Goal: Task Accomplishment & Management: Complete application form

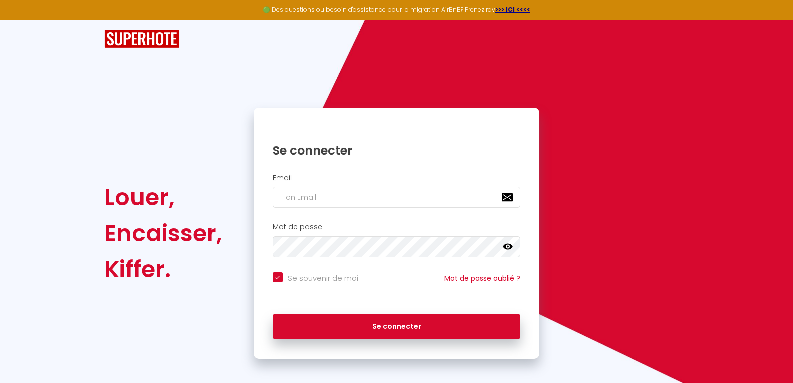
click at [381, 200] on input "email" at bounding box center [397, 197] width 248 height 21
type input "h"
checkbox input "true"
type input "ho"
checkbox input "true"
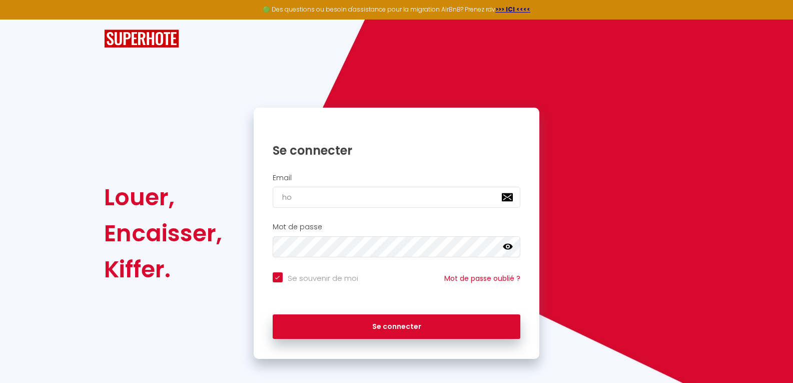
type input "hom"
checkbox input "true"
type input "home"
checkbox input "true"
type input "homez"
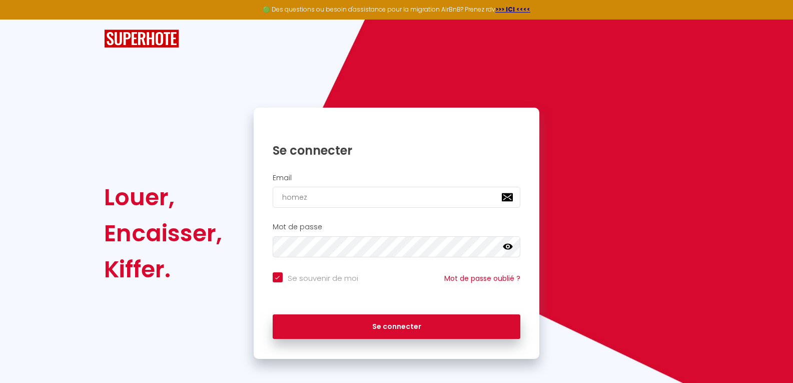
checkbox input "true"
type input "homeze"
checkbox input "true"
type input "homezen"
checkbox input "true"
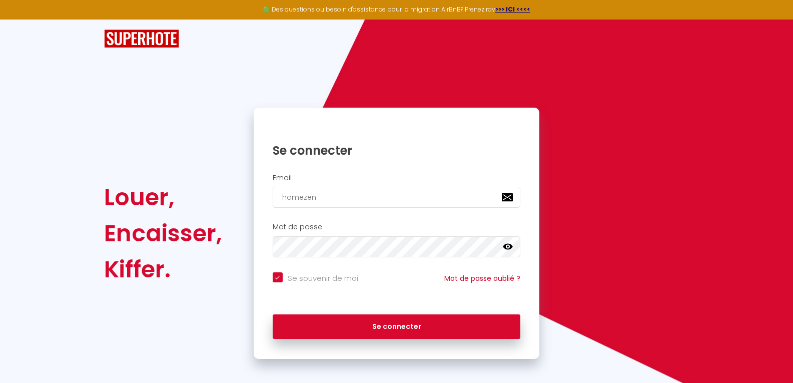
type input "homezenc"
checkbox input "true"
type input "homezenco"
checkbox input "true"
type input "homezencon"
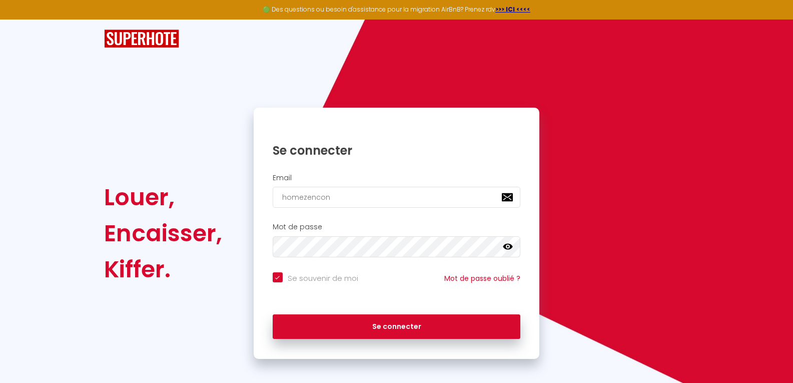
checkbox input "true"
type input "homezenconc"
checkbox input "true"
type input "homezenconci"
checkbox input "true"
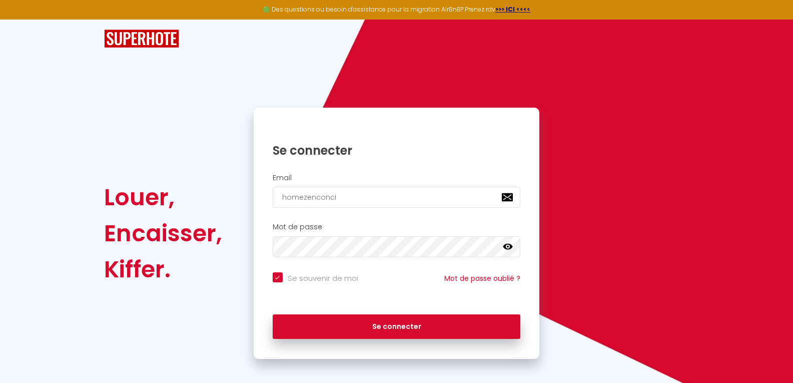
type input "homezenconcie"
checkbox input "true"
type input "homezenconcier"
checkbox input "true"
type input "homezenconcierh"
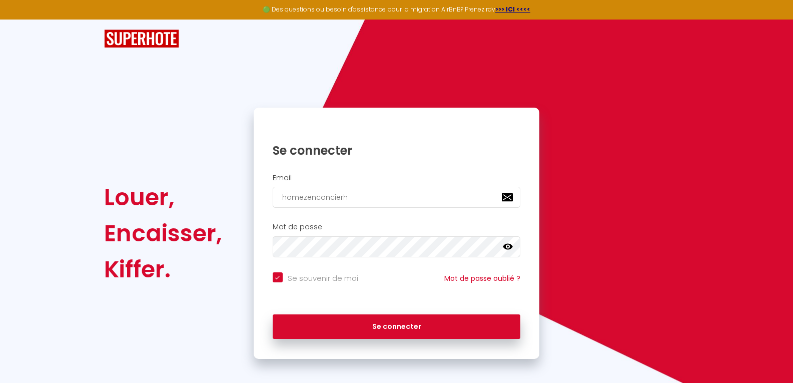
checkbox input "true"
type input "homezenconcier"
checkbox input "true"
type input "homezenconcierg"
checkbox input "true"
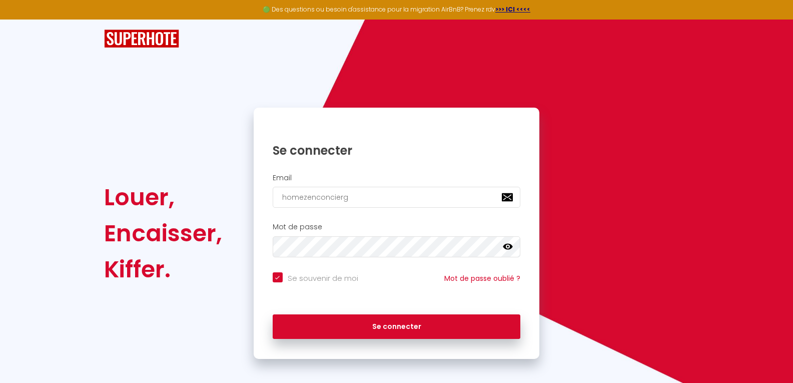
type input "homezenconcierge"
checkbox input "true"
type input "homezenconcierger"
checkbox input "true"
type input "homezenconciergeri"
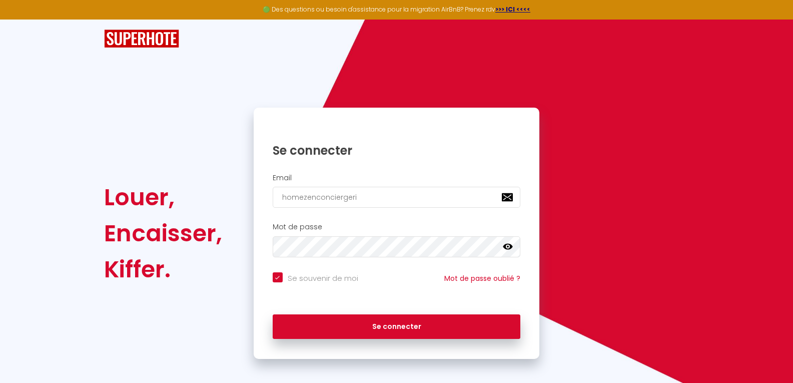
checkbox input "true"
type input "homezenconciergerie"
checkbox input "true"
type input "homezenconciergerie@"
checkbox input "true"
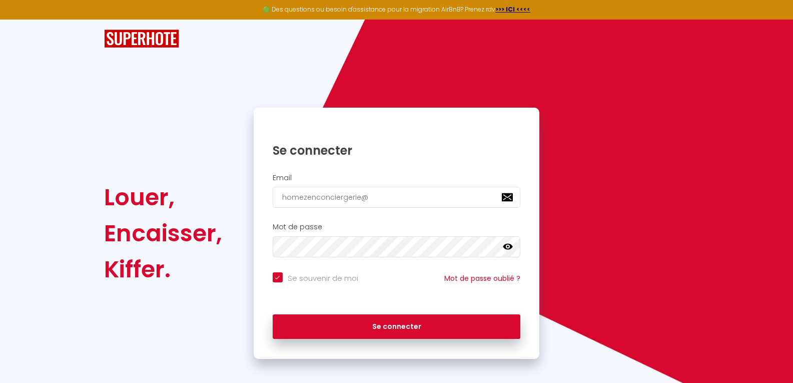
type input "homezenconciergerie@g"
checkbox input "true"
type input "homezenconciergerie@gm"
checkbox input "true"
type input "homezenconciergerie@gma"
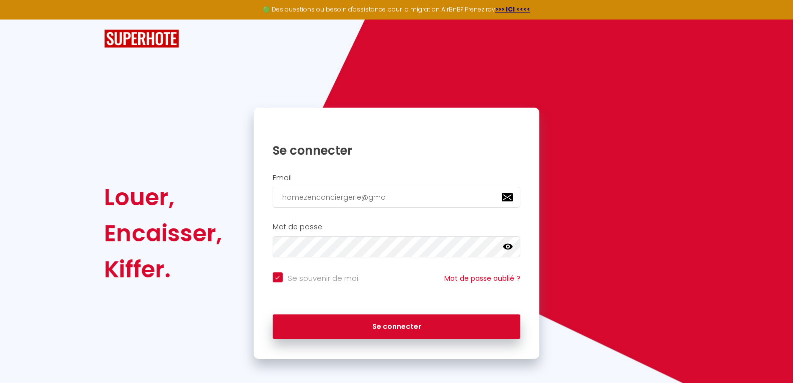
checkbox input "true"
type input "homezenconciergerie@gmai"
checkbox input "true"
type input "[EMAIL_ADDRESS]"
checkbox input "true"
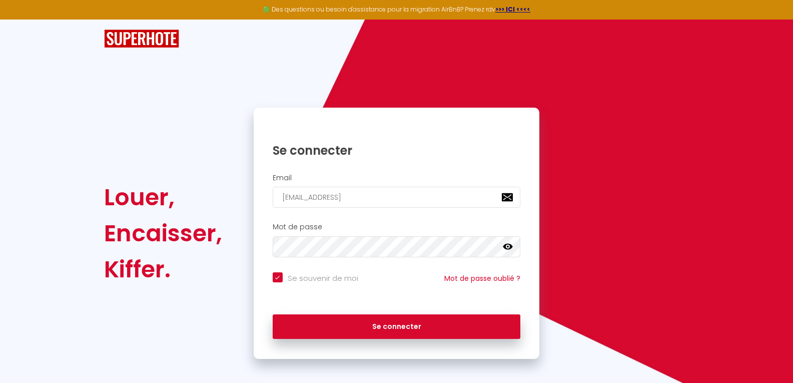
type input "[EMAIL_ADDRESS]."
checkbox input "true"
type input "homezenconciergerie@gmail.c"
checkbox input "true"
type input "[EMAIL_ADDRESS][DOMAIN_NAME]"
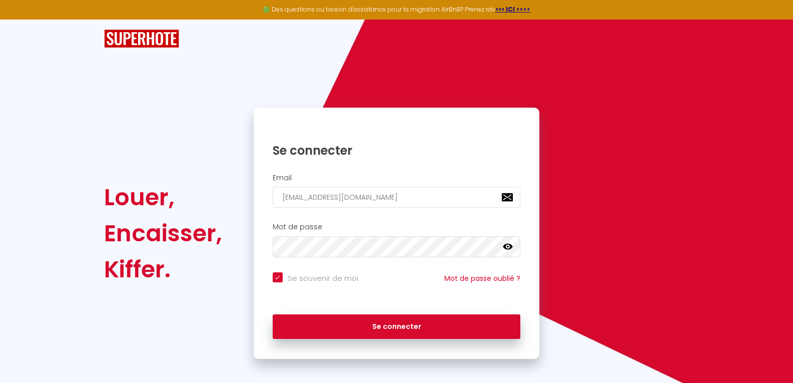
checkbox input "true"
type input "[EMAIL_ADDRESS][DOMAIN_NAME]"
checkbox input "true"
type input "[EMAIL_ADDRESS][DOMAIN_NAME]"
click at [273, 314] on button "Se connecter" at bounding box center [397, 326] width 248 height 25
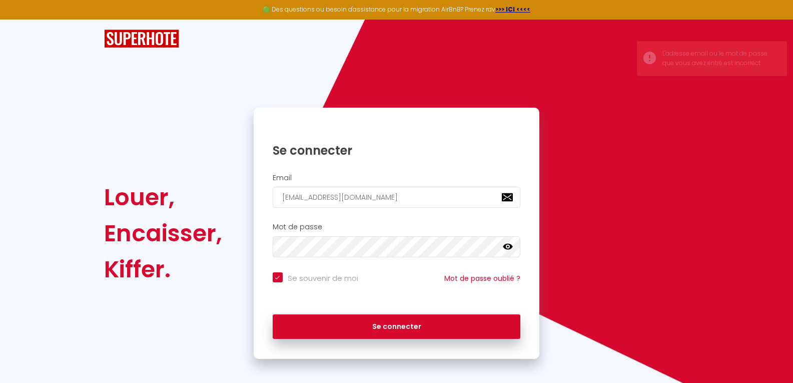
click at [505, 242] on icon at bounding box center [508, 247] width 10 height 10
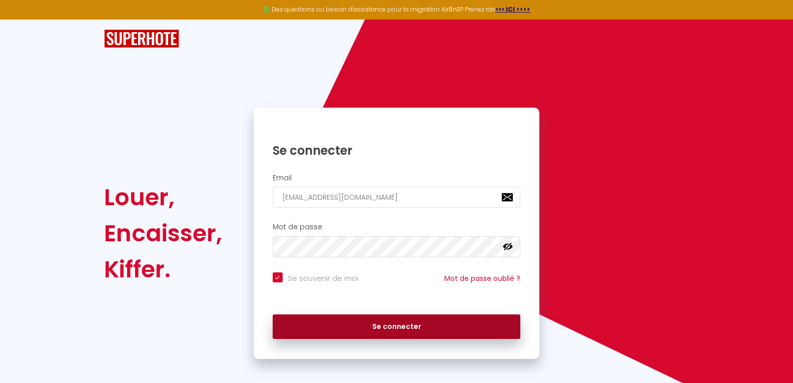
click at [346, 324] on button "Se connecter" at bounding box center [397, 326] width 248 height 25
checkbox input "true"
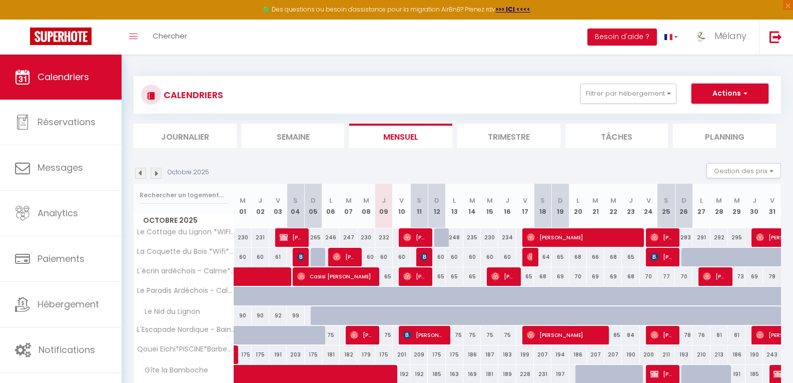
click at [744, 96] on span "button" at bounding box center [744, 93] width 6 height 10
click at [722, 114] on link "Nouvelle réservation" at bounding box center [719, 116] width 87 height 15
select select
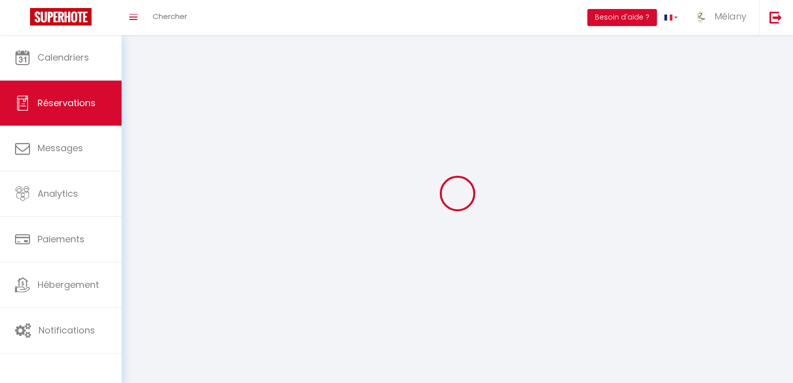
select select
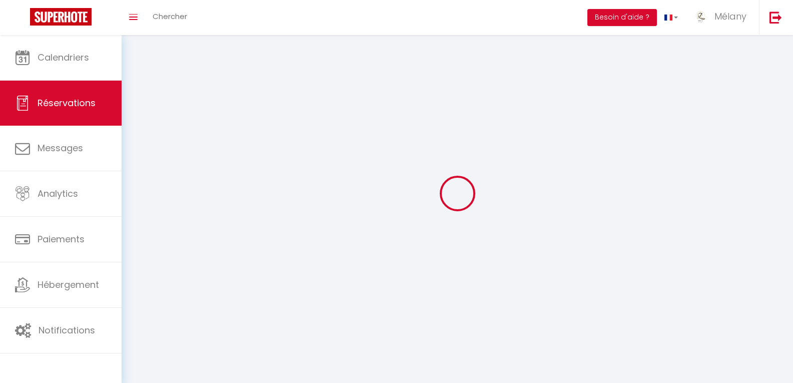
select select
checkbox input "false"
select select
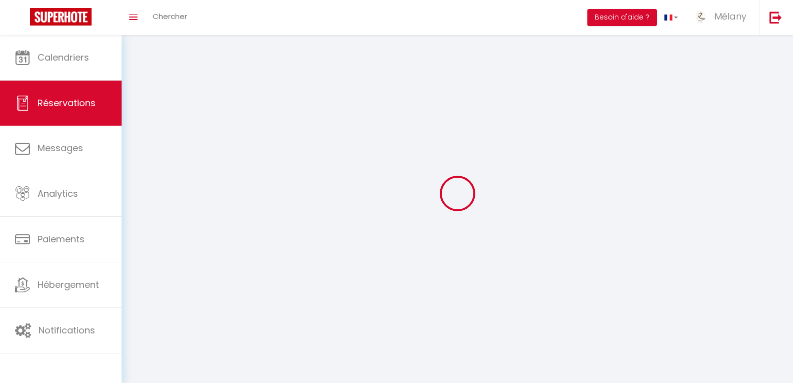
select select
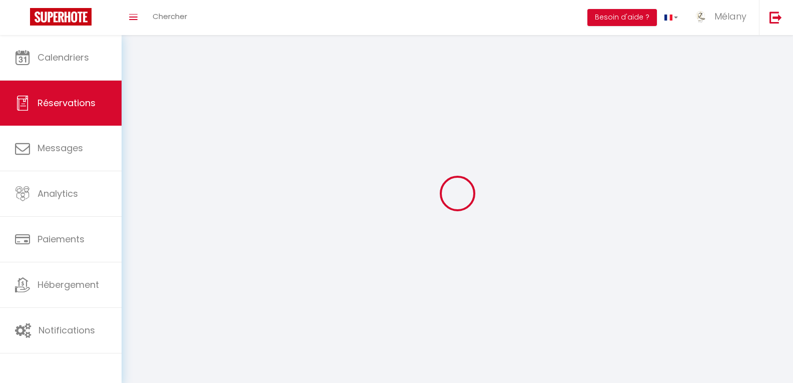
checkbox input "false"
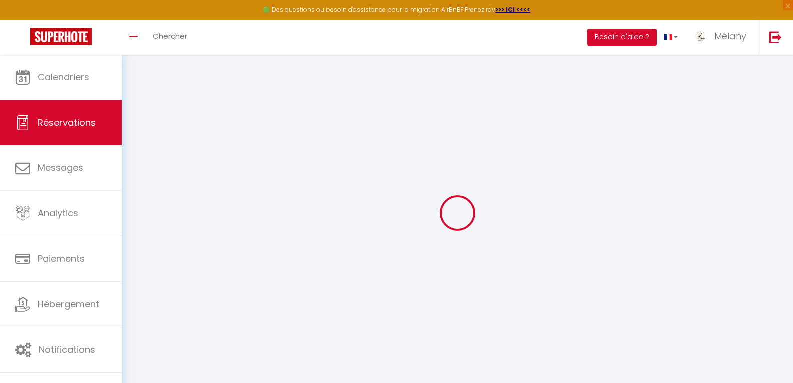
select select
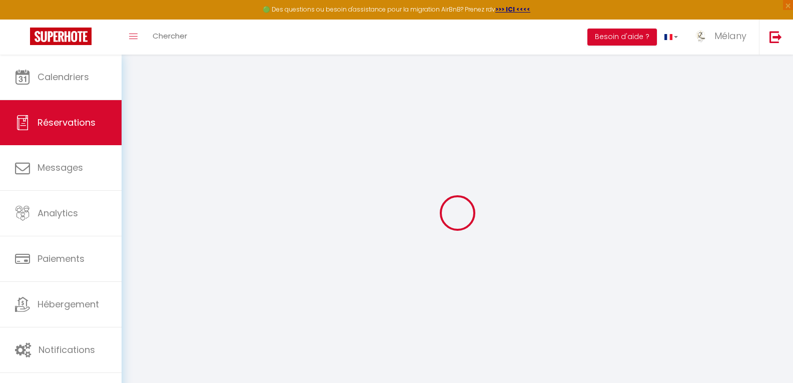
select select
checkbox input "false"
select select
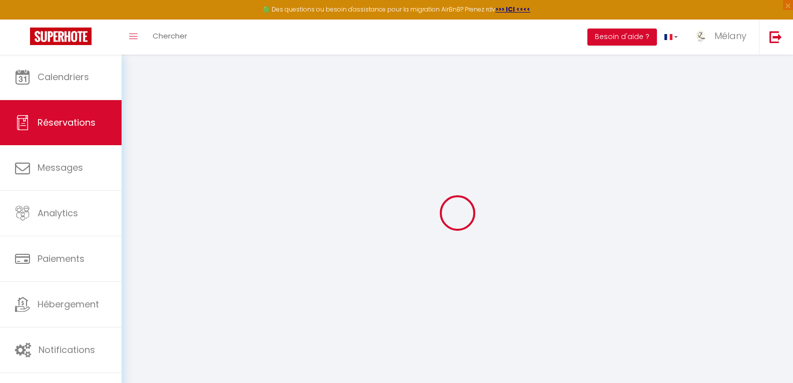
select select
checkbox input "false"
select select
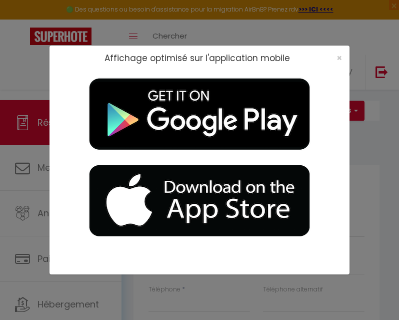
click at [342, 57] on div "×" at bounding box center [336, 58] width 25 height 10
click at [338, 61] on span "×" at bounding box center [340, 58] width 6 height 13
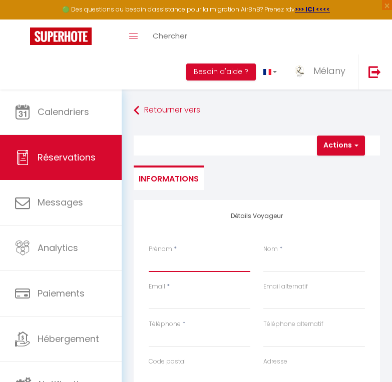
click at [184, 255] on input "Prénom" at bounding box center [200, 263] width 102 height 18
type input "N"
select select
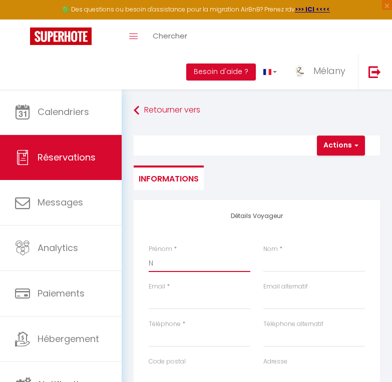
select select
checkbox input "false"
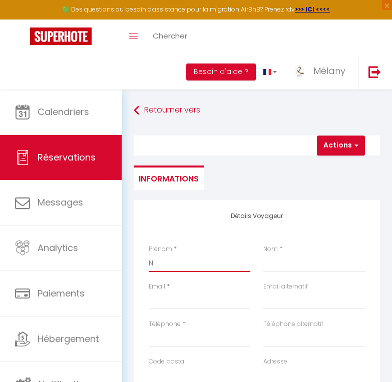
type input "Na"
select select
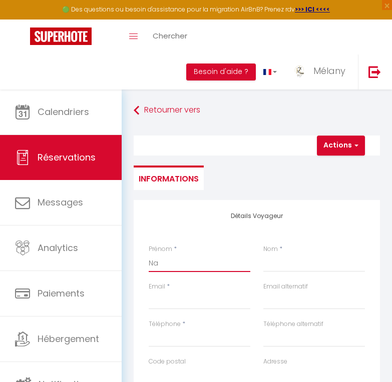
select select
checkbox input "false"
type input "Nan"
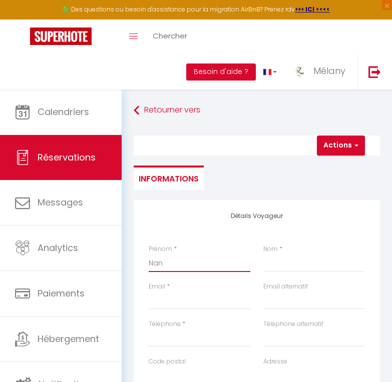
select select
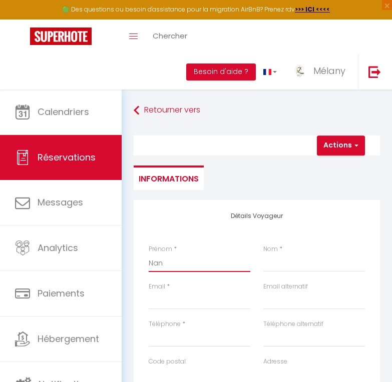
select select
checkbox input "false"
type input "Nanc"
select select
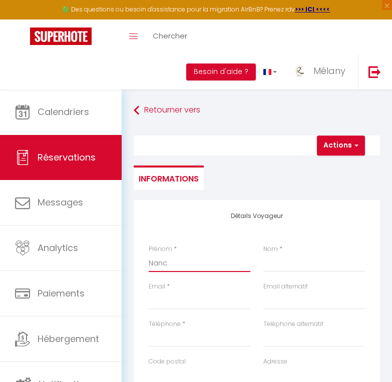
select select
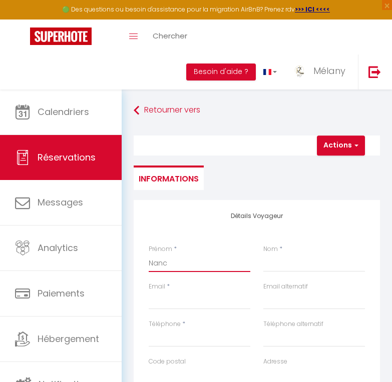
select select
checkbox input "false"
type input "Nancu"
select select
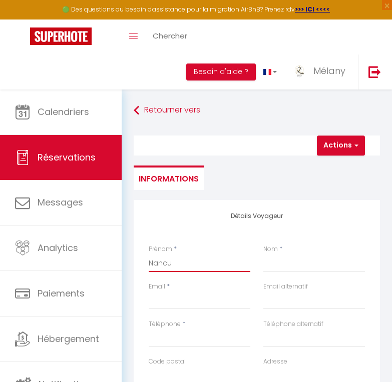
select select
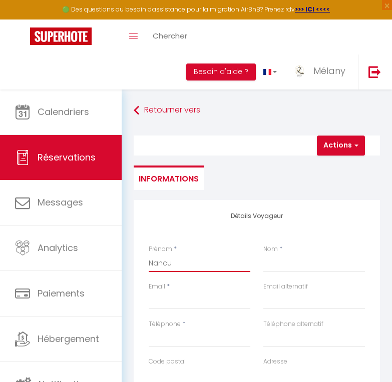
checkbox input "false"
type input "Nanc"
select select
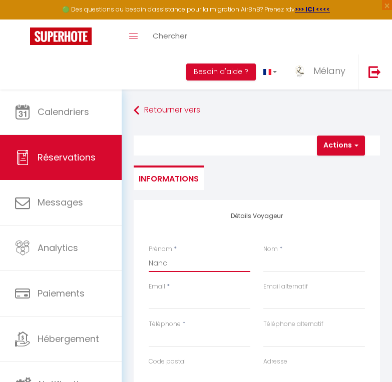
select select
checkbox input "false"
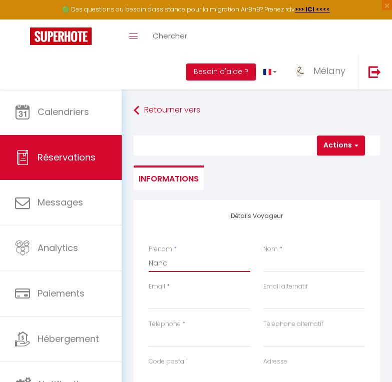
type input "Nancy"
select select
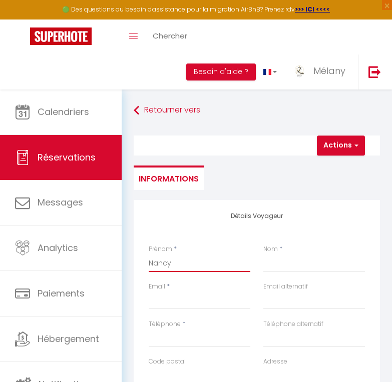
select select
checkbox input "false"
type input "Nancy"
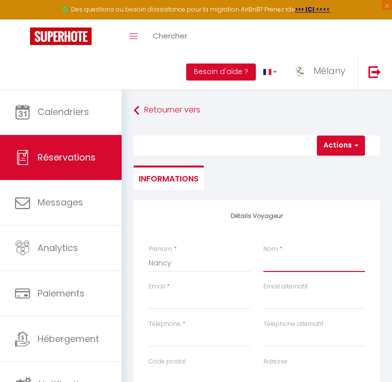
type input "A"
select select
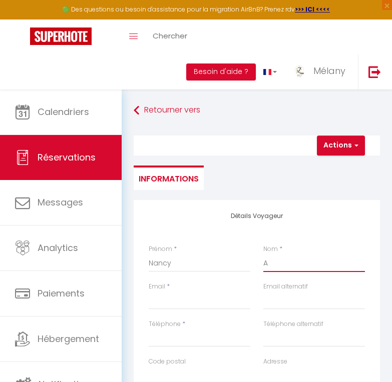
select select
checkbox input "false"
type input "AU"
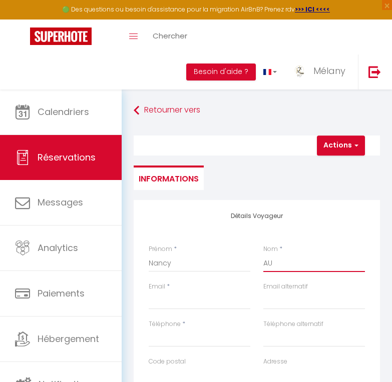
select select
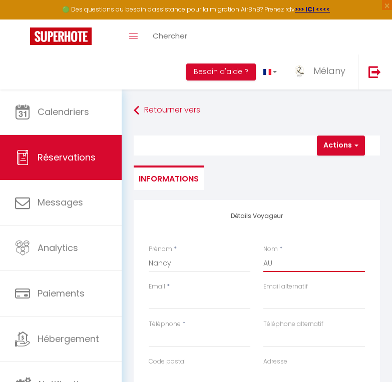
select select
checkbox input "false"
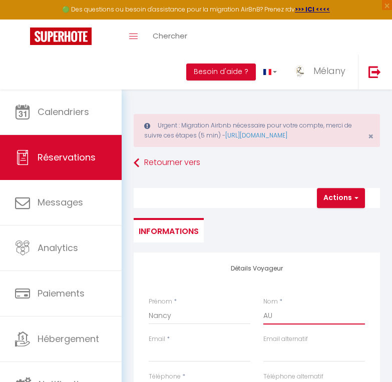
type input "AUB"
select select
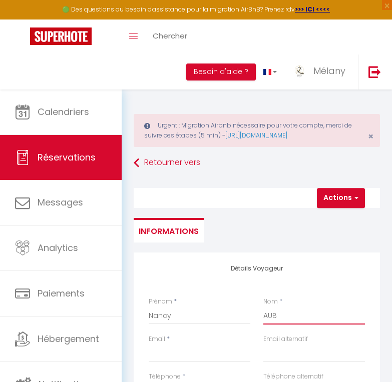
select select
checkbox input "false"
type input "AUBE"
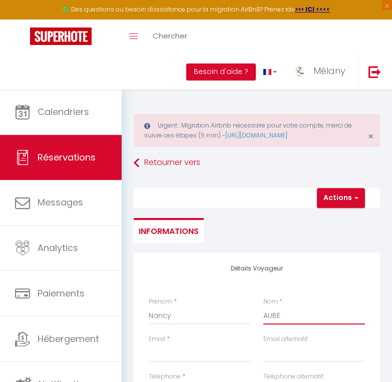
select select
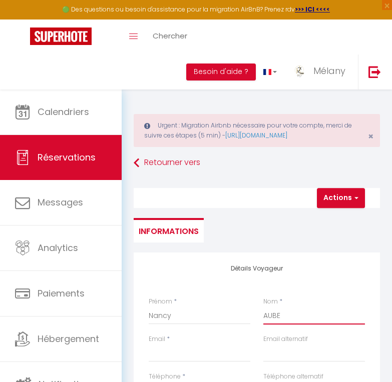
select select
checkbox input "false"
type input "AUBER"
select select
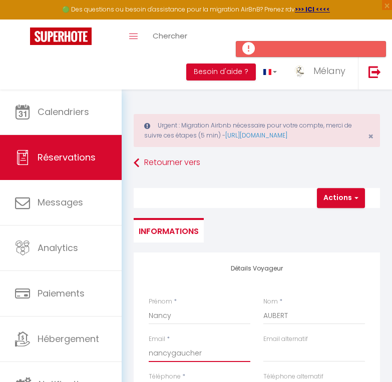
click at [210, 350] on input "nancygaucher" at bounding box center [200, 353] width 102 height 18
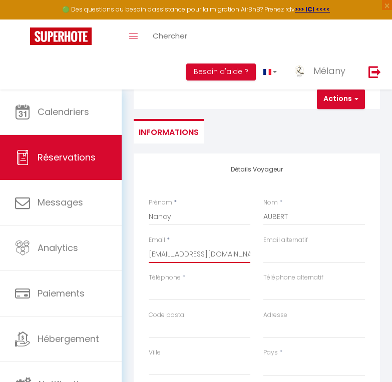
scroll to position [100, 0]
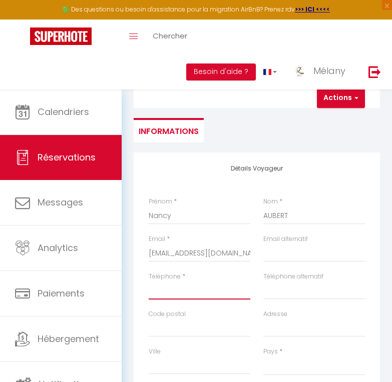
click at [180, 293] on input "Téléphone" at bounding box center [200, 291] width 102 height 18
click at [185, 330] on input "Code postal" at bounding box center [200, 328] width 102 height 18
click at [300, 327] on input "Adresse" at bounding box center [314, 328] width 102 height 18
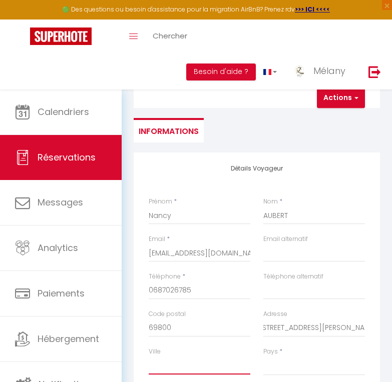
scroll to position [0, 0]
click at [207, 372] on input "Ville" at bounding box center [200, 366] width 102 height 18
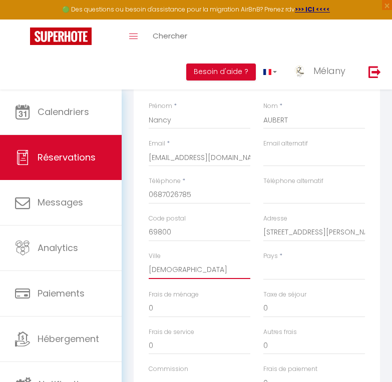
scroll to position [200, 0]
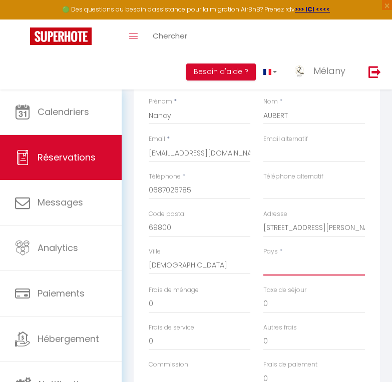
click at [280, 265] on select "[GEOGRAPHIC_DATA] [GEOGRAPHIC_DATA] [GEOGRAPHIC_DATA] [GEOGRAPHIC_DATA] [GEOGRA…" at bounding box center [314, 266] width 102 height 19
click at [263, 257] on select "[GEOGRAPHIC_DATA] [GEOGRAPHIC_DATA] [GEOGRAPHIC_DATA] [GEOGRAPHIC_DATA] [GEOGRA…" at bounding box center [314, 266] width 102 height 19
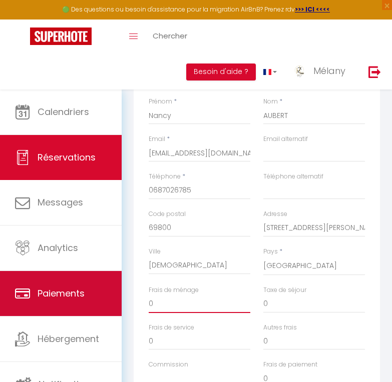
drag, startPoint x: 155, startPoint y: 302, endPoint x: 98, endPoint y: 309, distance: 57.0
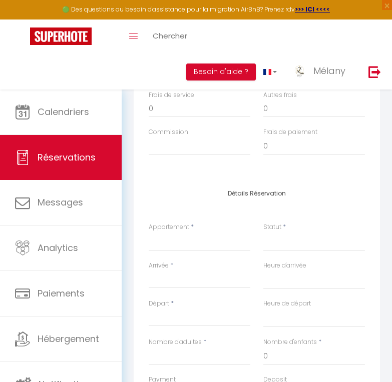
scroll to position [450, 0]
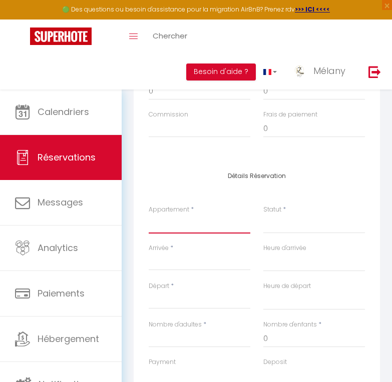
click at [180, 226] on select "Le Cottage du Lignon *WIFI*élégant*calme La Coquette du Bois *Wifi*Cosy*Familia…" at bounding box center [200, 224] width 102 height 19
click at [149, 215] on select "Le Cottage du Lignon *WIFI*élégant*calme La Coquette du Bois *Wifi*Cosy*Familia…" at bounding box center [200, 224] width 102 height 19
click at [279, 228] on select "Confirmé Non Confirmé [PERSON_NAME] par le voyageur No Show Request" at bounding box center [314, 224] width 102 height 19
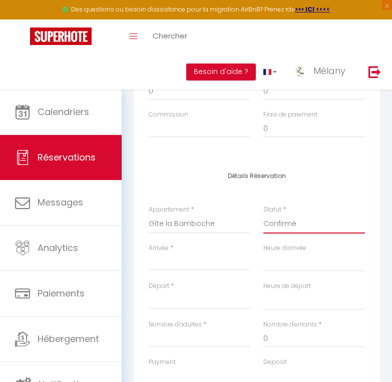
click at [263, 215] on select "Confirmé Non Confirmé [PERSON_NAME] par le voyageur No Show Request" at bounding box center [314, 224] width 102 height 19
click at [189, 265] on input "Arrivée" at bounding box center [200, 262] width 102 height 13
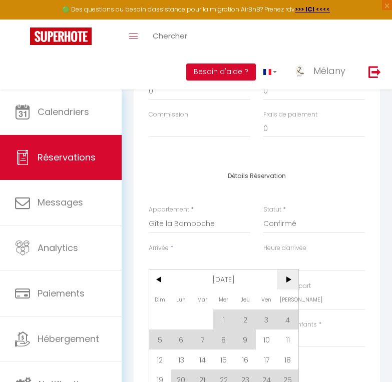
click at [285, 283] on span ">" at bounding box center [288, 280] width 22 height 20
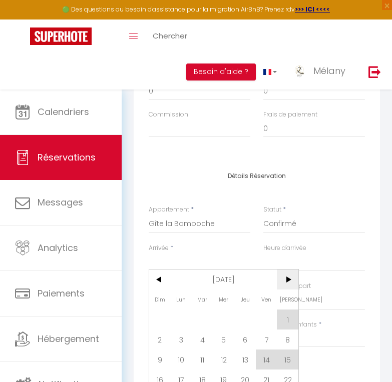
click at [285, 281] on span ">" at bounding box center [288, 280] width 22 height 20
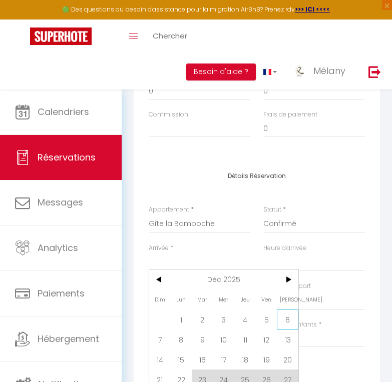
click at [286, 320] on span "6" at bounding box center [288, 320] width 22 height 20
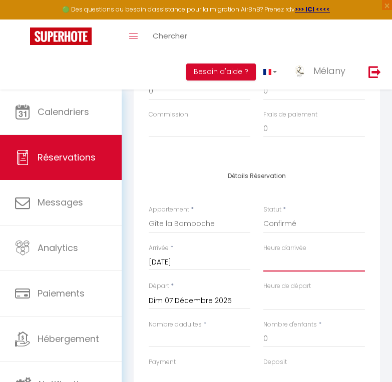
click at [272, 268] on select "00:00 00:30 01:00 01:30 02:00 02:30 03:00 03:30 04:00 04:30 05:00 05:30 06:00 0…" at bounding box center [314, 262] width 102 height 19
click at [263, 253] on select "00:00 00:30 01:00 01:30 02:00 02:30 03:00 03:30 04:00 04:30 05:00 05:30 06:00 0…" at bounding box center [314, 262] width 102 height 19
click at [295, 305] on select "00:00 00:30 01:00 01:30 02:00 02:30 03:00 03:30 04:00 04:30 05:00 05:30 06:00 0…" at bounding box center [314, 300] width 102 height 19
click at [263, 291] on select "00:00 00:30 01:00 01:30 02:00 02:30 03:00 03:30 04:00 04:30 05:00 05:30 06:00 0…" at bounding box center [314, 300] width 102 height 19
click at [211, 344] on input "Nombre d'adultes" at bounding box center [200, 339] width 102 height 18
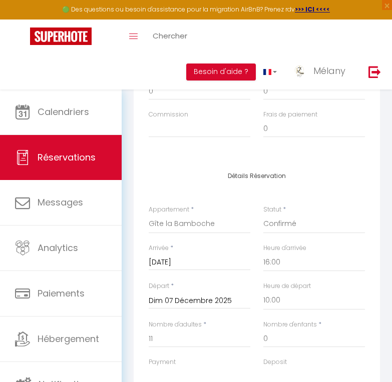
click at [225, 352] on div "Nombre d'adultes * 11" at bounding box center [199, 339] width 115 height 38
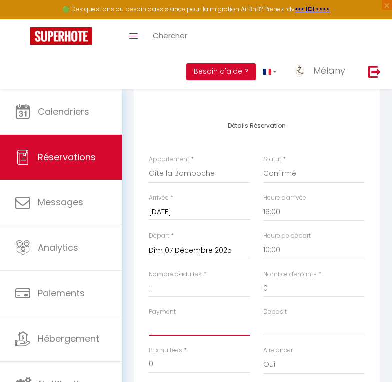
click at [207, 332] on select "OK KO" at bounding box center [200, 326] width 102 height 19
click at [149, 317] on select "OK KO" at bounding box center [200, 326] width 102 height 19
click at [275, 330] on select "OK KO" at bounding box center [314, 326] width 102 height 19
click at [263, 317] on select "OK KO" at bounding box center [314, 326] width 102 height 19
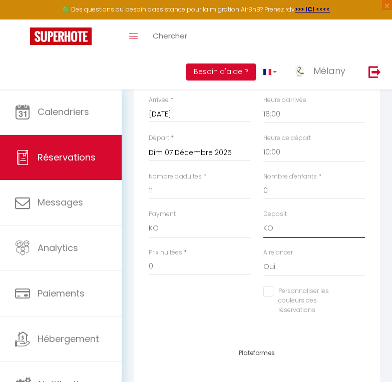
scroll to position [600, 0]
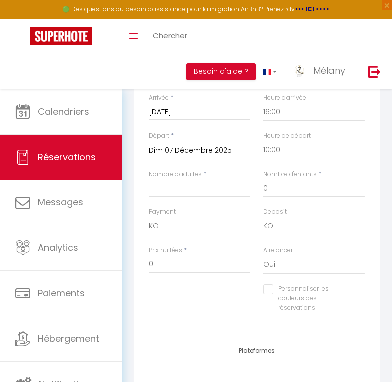
click at [180, 328] on div "Détails Réservation Appartement * Le Cottage du Lignon *WIFI*élégant*calme La C…" at bounding box center [257, 172] width 246 height 325
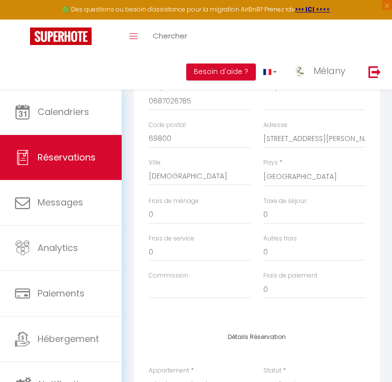
scroll to position [300, 0]
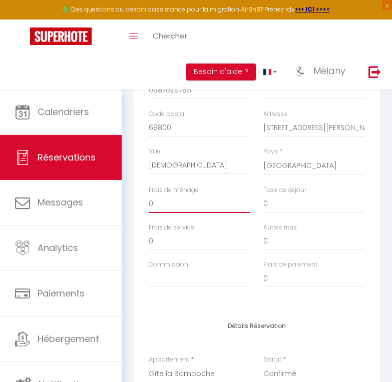
click at [163, 203] on input "0" at bounding box center [200, 204] width 102 height 18
drag, startPoint x: 163, startPoint y: 203, endPoint x: 135, endPoint y: 213, distance: 29.6
click at [135, 213] on div "Détails Voyageur Prénom * [PERSON_NAME] * AUBERT Email * [EMAIL_ADDRESS][DOMAIN…" at bounding box center [257, 131] width 246 height 358
click at [246, 211] on div "Frais de ménage 170 Taxe de séjour 0" at bounding box center [256, 205] width 229 height 38
click at [214, 308] on div "Détails Voyageur Prénom * [PERSON_NAME] * AUBERT Email * [EMAIL_ADDRESS][DOMAIN…" at bounding box center [257, 131] width 246 height 358
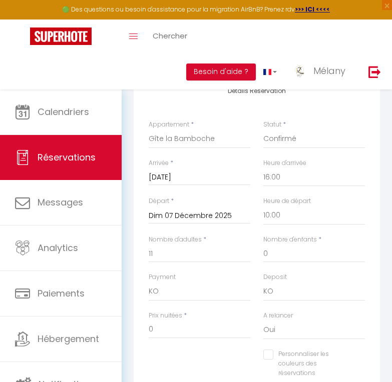
scroll to position [600, 0]
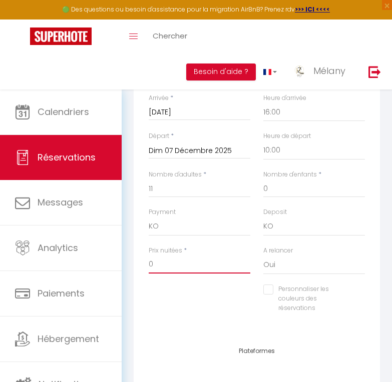
click at [173, 268] on input "0" at bounding box center [200, 265] width 102 height 18
click at [176, 311] on div "Personnaliser les couleurs des réservations #D7092E" at bounding box center [256, 304] width 229 height 39
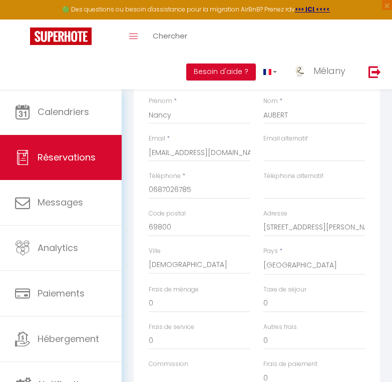
scroll to position [200, 0]
drag, startPoint x: 252, startPoint y: 296, endPoint x: 230, endPoint y: 294, distance: 22.6
click at [230, 294] on div "Frais de ménage 0 Taxe de séjour 0" at bounding box center [256, 305] width 229 height 38
click at [187, 308] on input "0" at bounding box center [200, 304] width 102 height 18
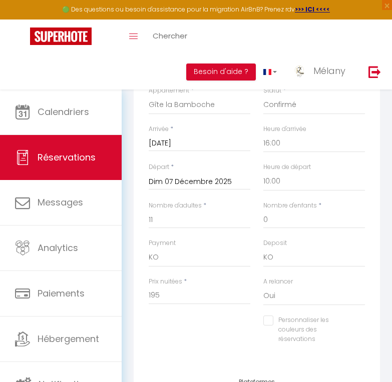
scroll to position [733, 0]
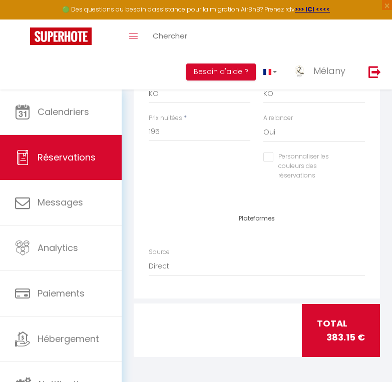
click at [225, 325] on div at bounding box center [257, 331] width 87 height 54
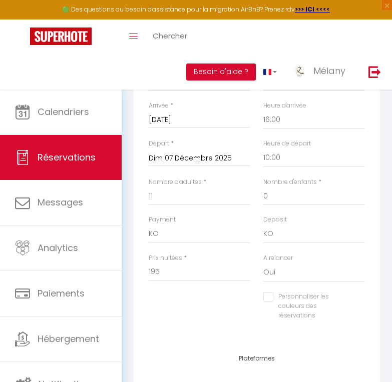
scroll to position [583, 0]
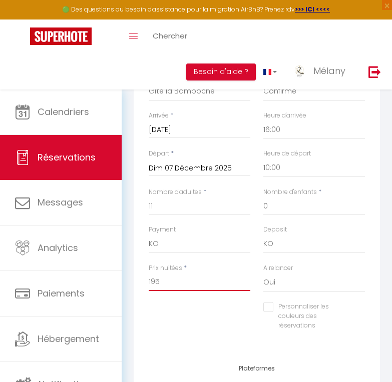
drag, startPoint x: 160, startPoint y: 282, endPoint x: 131, endPoint y: 281, distance: 29.0
click at [131, 281] on div "Détails Réservation Appartement * Le Cottage du Lignon *WIFI*élégant*calme La C…" at bounding box center [256, 190] width 251 height 325
click at [230, 319] on div "Personnaliser les couleurs des réservations #D7092E" at bounding box center [256, 321] width 229 height 39
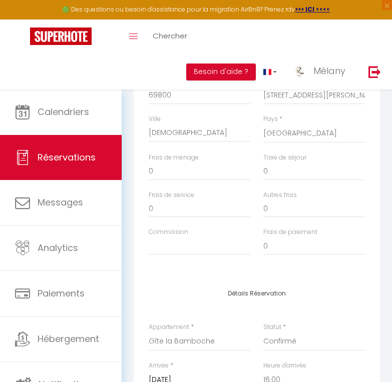
scroll to position [233, 0]
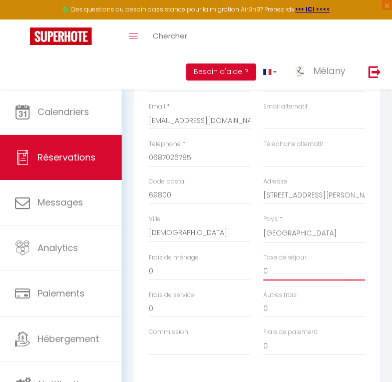
drag, startPoint x: 272, startPoint y: 273, endPoint x: 228, endPoint y: 271, distance: 44.0
click at [228, 271] on div "Frais de ménage 0 Taxe de séjour 0" at bounding box center [256, 272] width 229 height 38
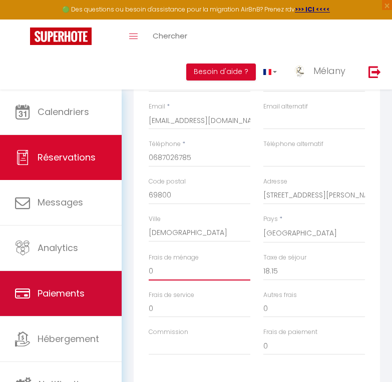
drag, startPoint x: 128, startPoint y: 275, endPoint x: 117, endPoint y: 275, distance: 11.5
click at [114, 276] on div "🟢 Des questions ou besoin d'assistance pour la migration AirBnB? Prenez rdv >>>…" at bounding box center [196, 369] width 392 height 1025
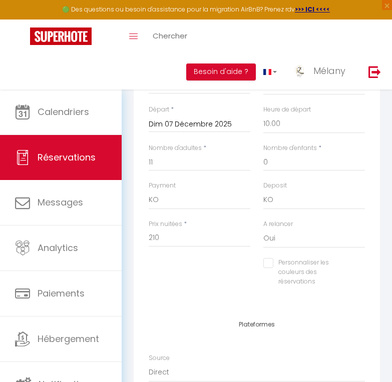
scroll to position [733, 0]
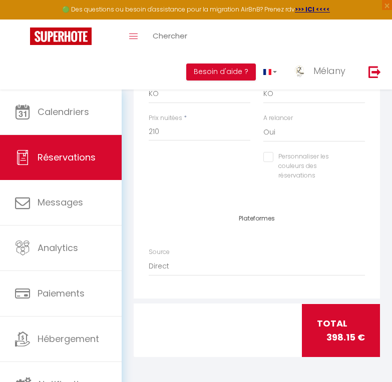
click at [200, 333] on div at bounding box center [170, 331] width 87 height 54
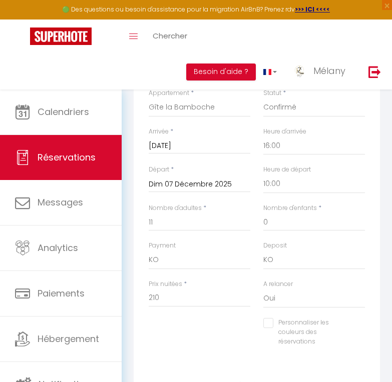
scroll to position [583, 0]
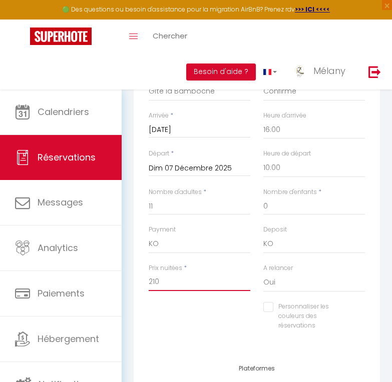
click at [159, 283] on input "210" at bounding box center [200, 282] width 102 height 18
click at [190, 318] on div at bounding box center [199, 317] width 115 height 1
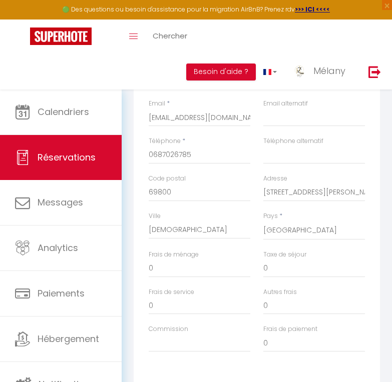
scroll to position [233, 0]
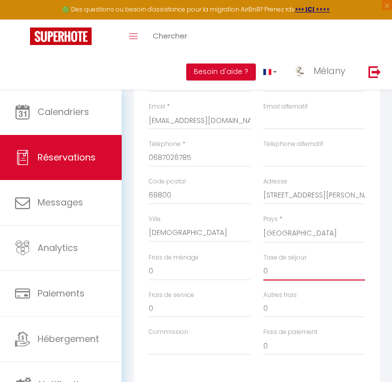
drag, startPoint x: 270, startPoint y: 266, endPoint x: 249, endPoint y: 271, distance: 21.5
click at [244, 268] on div "Frais de ménage 0 Taxe de séjour 0" at bounding box center [256, 272] width 229 height 38
click at [163, 273] on input "0" at bounding box center [200, 272] width 102 height 18
click at [194, 372] on div "Détails Voyageur Prénom * [PERSON_NAME] * AUBERT Email * [EMAIL_ADDRESS][DOMAIN…" at bounding box center [257, 199] width 246 height 358
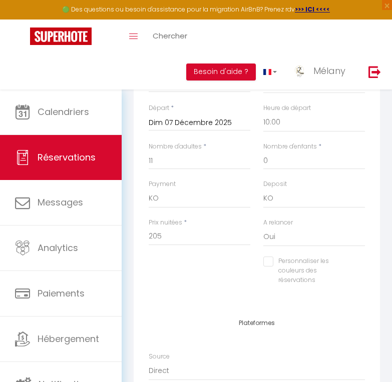
scroll to position [533, 0]
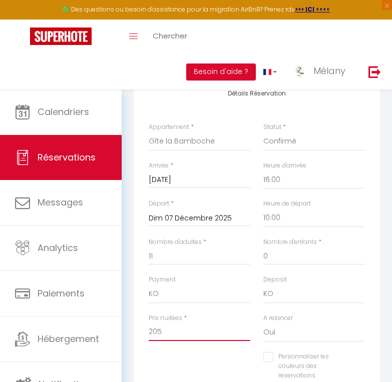
click at [162, 330] on input "205" at bounding box center [200, 332] width 102 height 18
click at [173, 362] on div "Personnaliser les couleurs des réservations #D7092E" at bounding box center [256, 371] width 229 height 39
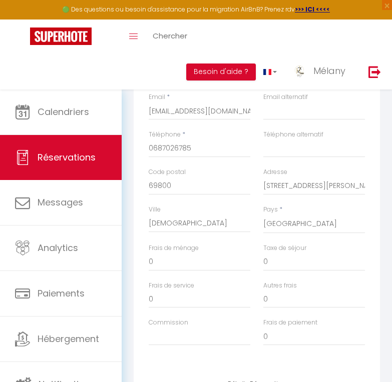
scroll to position [233, 0]
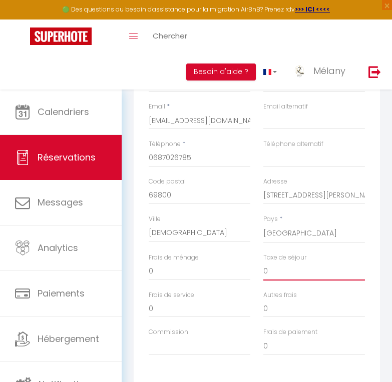
drag, startPoint x: 267, startPoint y: 272, endPoint x: 259, endPoint y: 276, distance: 8.7
click at [259, 276] on div "Taxe de séjour 0" at bounding box center [314, 272] width 115 height 38
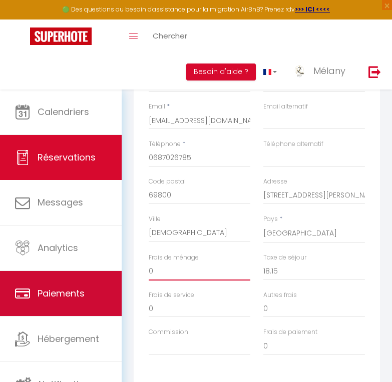
drag, startPoint x: 145, startPoint y: 280, endPoint x: 96, endPoint y: 280, distance: 48.5
click at [96, 280] on div "🟢 Des questions ou besoin d'assistance pour la migration AirBnB? Prenez rdv >>>…" at bounding box center [196, 369] width 392 height 1025
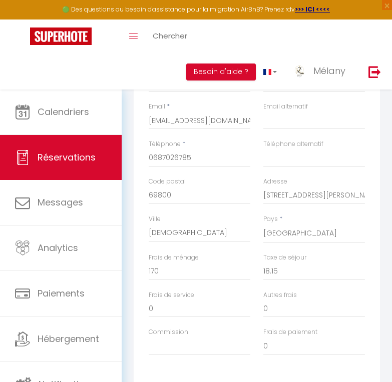
click at [211, 365] on div "Commission" at bounding box center [199, 347] width 115 height 38
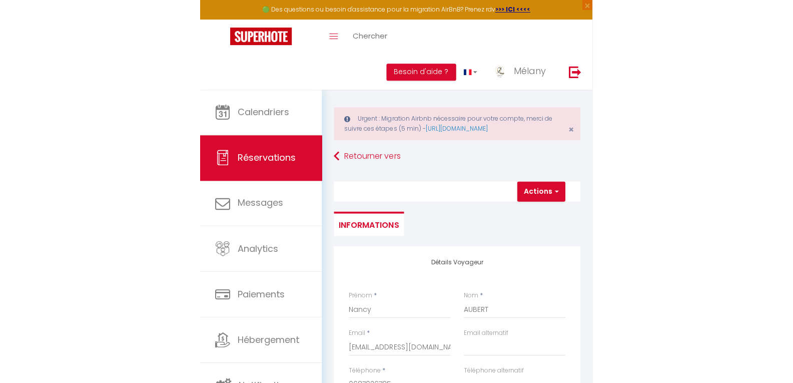
scroll to position [0, 0]
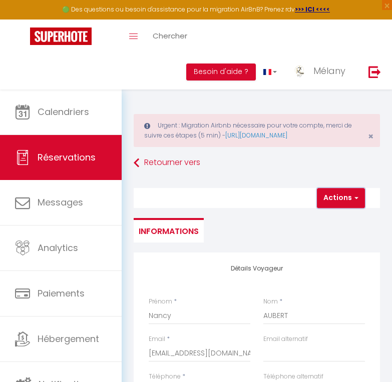
click at [339, 197] on button "Actions" at bounding box center [341, 198] width 48 height 20
click at [337, 223] on link "Enregistrer" at bounding box center [349, 220] width 79 height 13
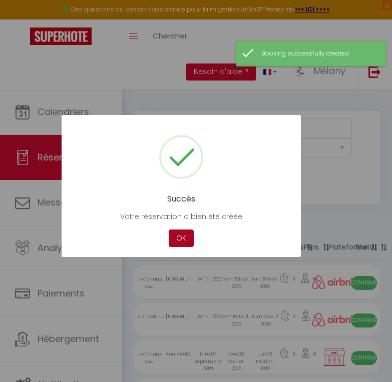
click at [178, 240] on button "OK" at bounding box center [181, 239] width 25 height 18
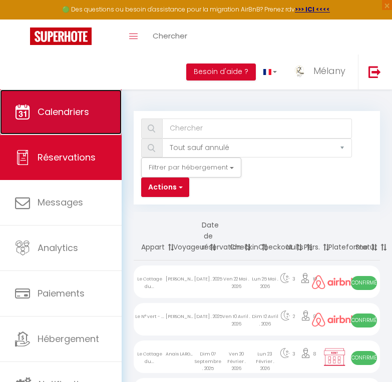
click at [77, 112] on span "Calendriers" at bounding box center [64, 112] width 52 height 13
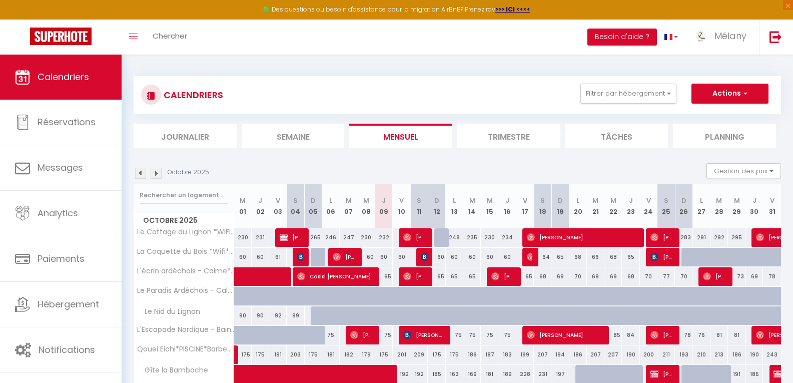
click at [155, 173] on img at bounding box center [156, 173] width 11 height 11
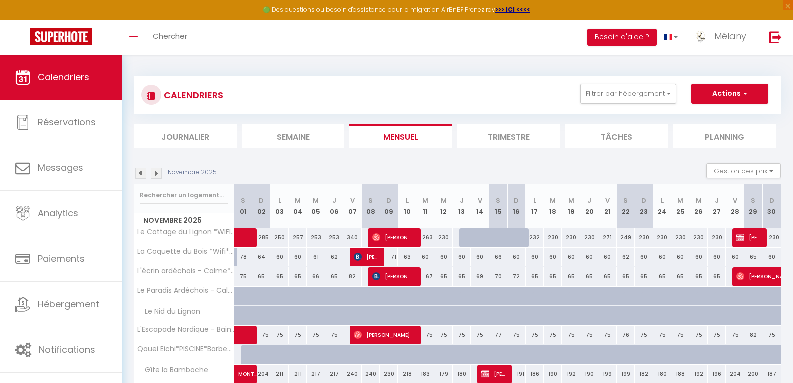
click at [155, 173] on img at bounding box center [156, 173] width 11 height 11
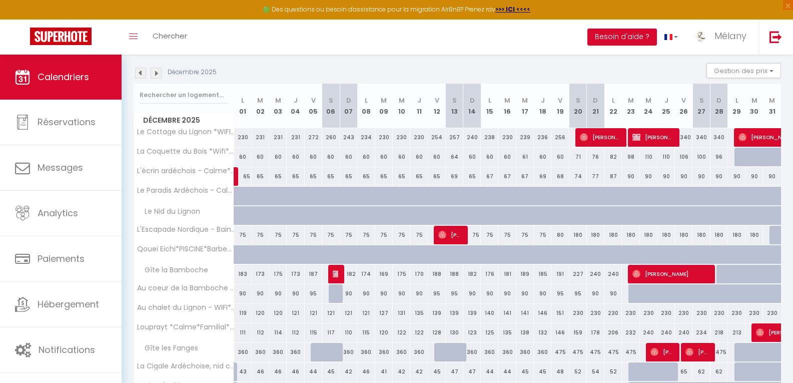
scroll to position [143, 0]
click at [334, 277] on img at bounding box center [337, 274] width 8 height 8
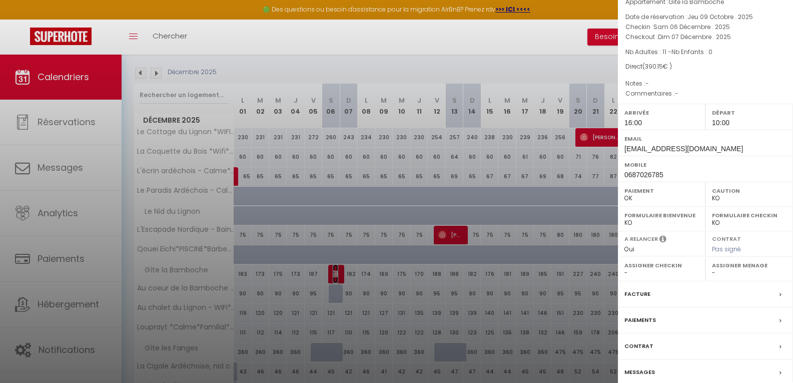
scroll to position [84, 0]
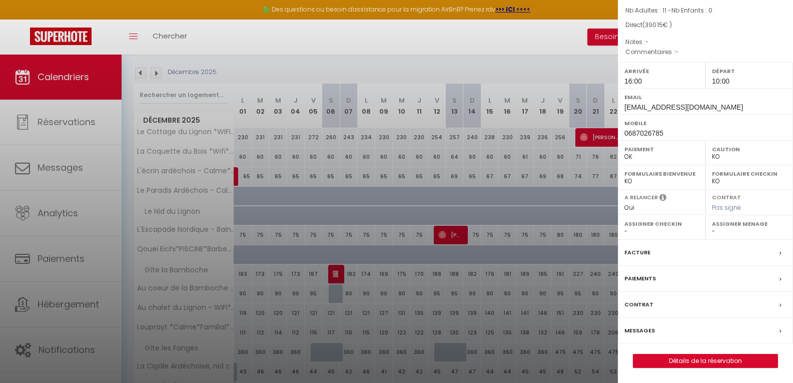
click at [641, 305] on label "Contrat" at bounding box center [638, 304] width 29 height 11
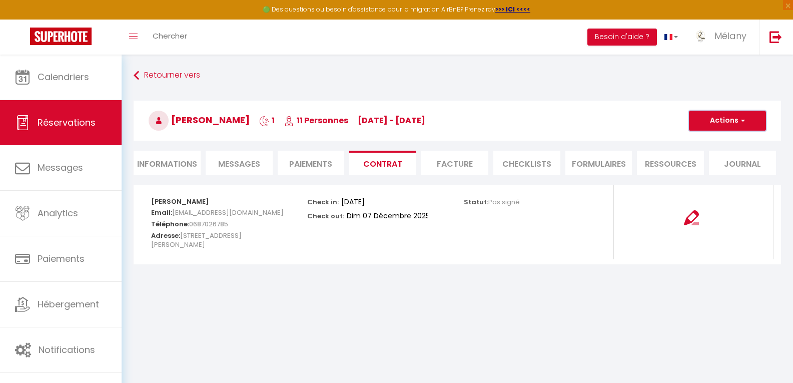
click at [732, 114] on button "Actions" at bounding box center [727, 121] width 77 height 20
click at [706, 155] on link "Envoyer le contrat" at bounding box center [720, 155] width 84 height 13
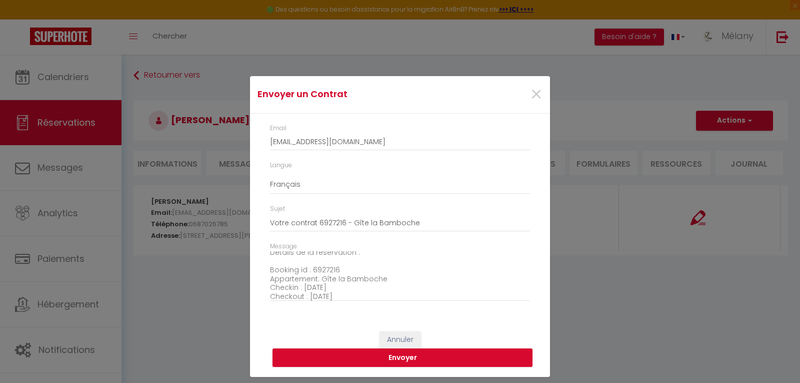
scroll to position [100, 0]
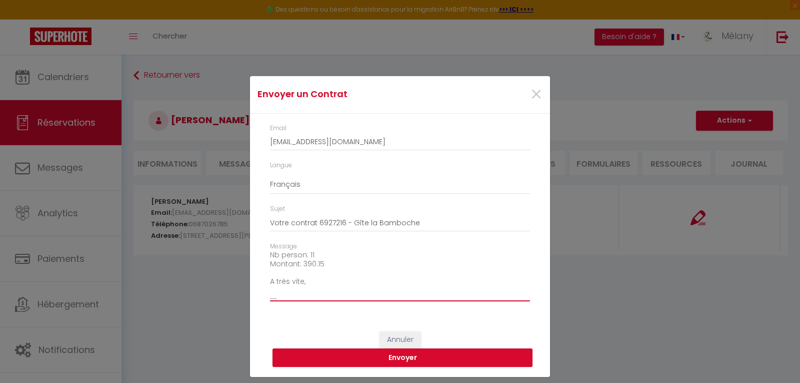
click at [345, 272] on textarea "Bonjour, Nous vous invitons à cliquer sur le lien suivant pour signer votre con…" at bounding box center [400, 276] width 260 height 51
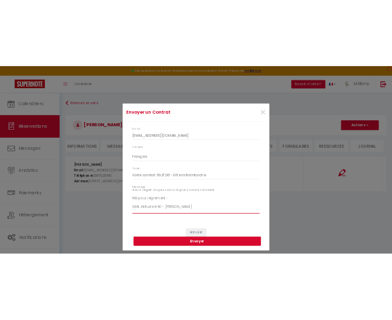
scroll to position [147, 0]
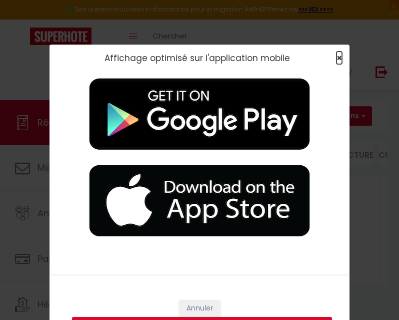
click at [337, 59] on span "×" at bounding box center [340, 58] width 6 height 13
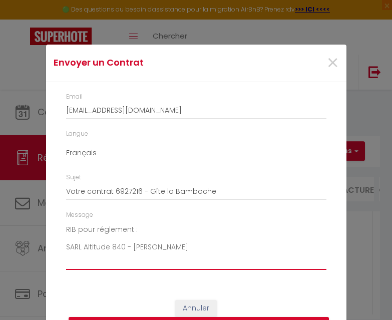
click at [198, 256] on textarea "Bonjour, Nous vous invitons à cliquer sur le lien suivant pour signer votre con…" at bounding box center [196, 245] width 260 height 51
click at [104, 240] on textarea "Bonjour, Nous vous invitons à cliquer sur le lien suivant pour signer votre con…" at bounding box center [196, 245] width 260 height 51
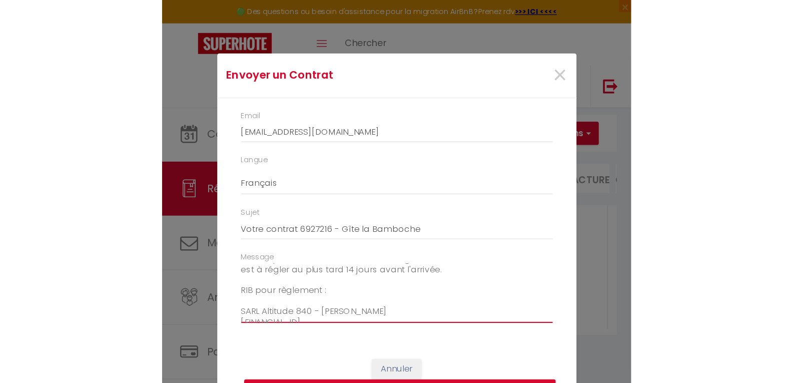
scroll to position [102, 0]
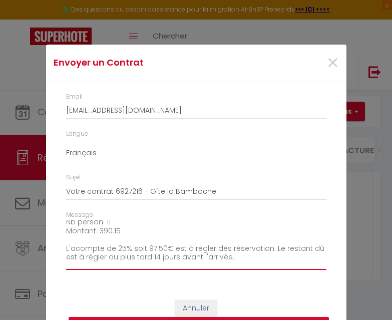
drag, startPoint x: 197, startPoint y: 259, endPoint x: 67, endPoint y: 260, distance: 130.1
click at [67, 260] on textarea "Bonjour, Nous vous invitons à cliquer sur le lien suivant pour signer votre con…" at bounding box center [196, 245] width 260 height 51
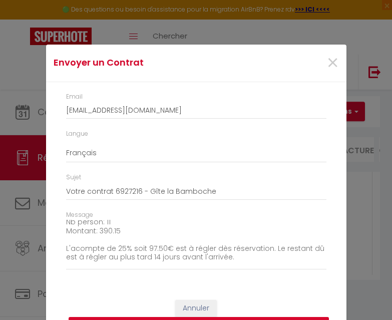
click at [249, 318] on button "Envoyer" at bounding box center [199, 326] width 260 height 19
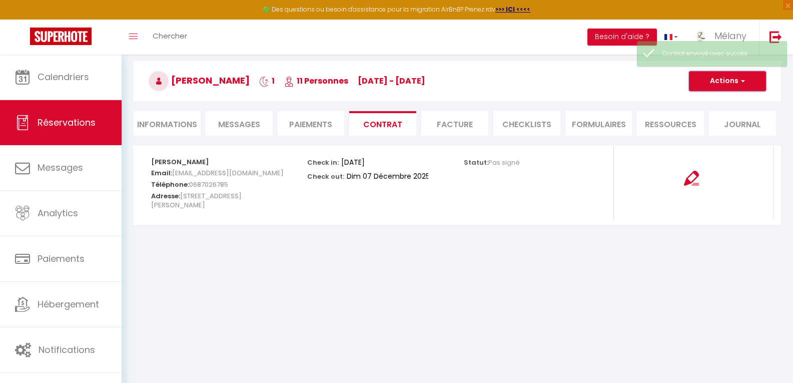
click at [745, 84] on button "Actions" at bounding box center [727, 81] width 77 height 20
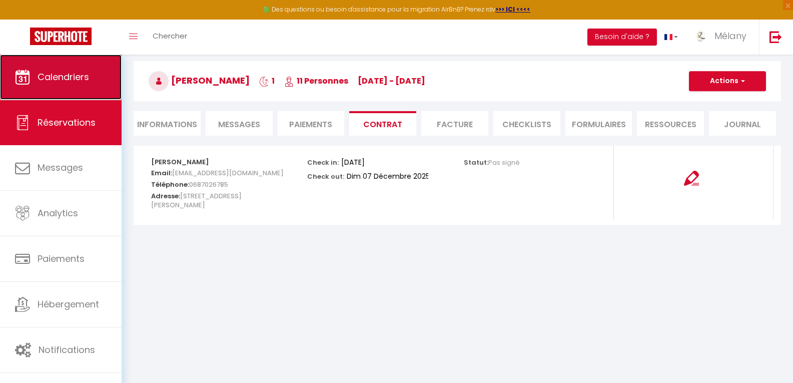
click at [31, 83] on link "Calendriers" at bounding box center [61, 77] width 122 height 45
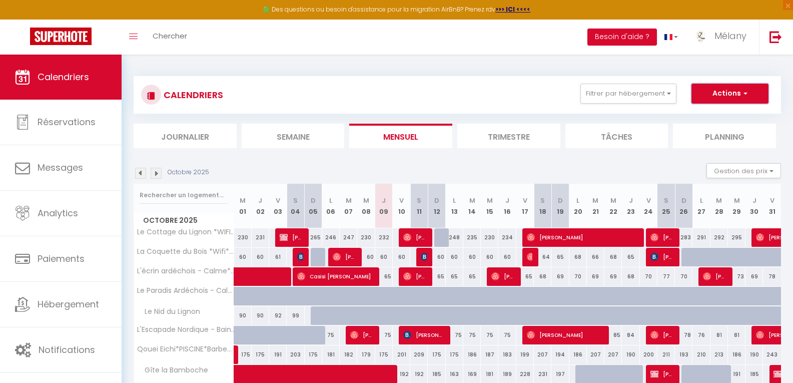
click at [707, 87] on button "Actions" at bounding box center [729, 94] width 77 height 20
click at [719, 117] on link "Nouvelle réservation" at bounding box center [719, 116] width 87 height 15
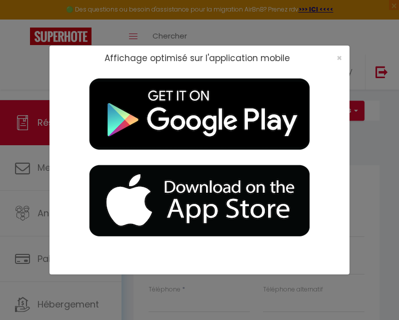
click at [344, 59] on div "×" at bounding box center [336, 58] width 25 height 10
click at [340, 58] on span "×" at bounding box center [340, 58] width 6 height 13
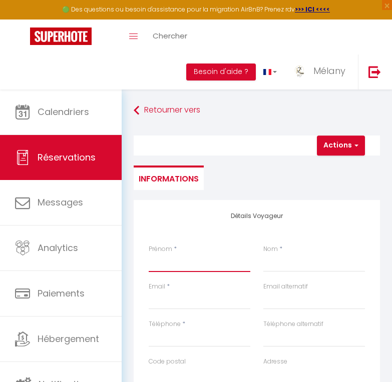
click at [188, 268] on input "Prénom" at bounding box center [200, 263] width 102 height 18
click at [169, 298] on input "Email client" at bounding box center [200, 301] width 102 height 18
paste input "[EMAIL_ADDRESS][DOMAIN_NAME]"
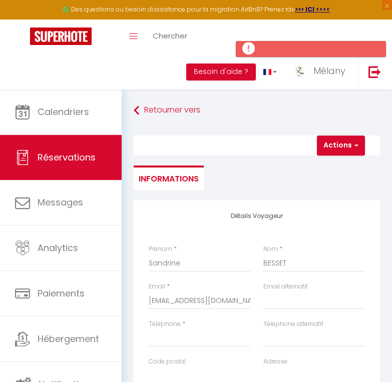
click at [209, 348] on div "Téléphone *" at bounding box center [199, 339] width 115 height 38
click at [210, 342] on input "Téléphone" at bounding box center [200, 338] width 102 height 18
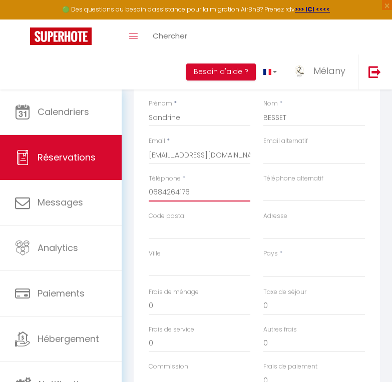
scroll to position [150, 0]
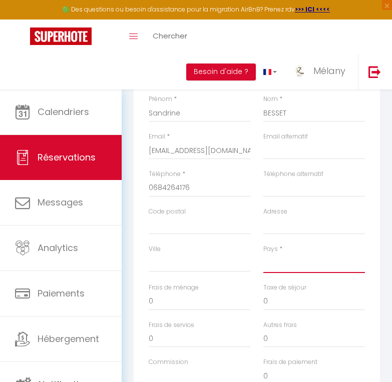
click at [298, 268] on select "[GEOGRAPHIC_DATA] [GEOGRAPHIC_DATA] [GEOGRAPHIC_DATA] [GEOGRAPHIC_DATA] [GEOGRA…" at bounding box center [314, 263] width 102 height 19
click at [263, 254] on select "[GEOGRAPHIC_DATA] [GEOGRAPHIC_DATA] [GEOGRAPHIC_DATA] [GEOGRAPHIC_DATA] [GEOGRA…" at bounding box center [314, 263] width 102 height 19
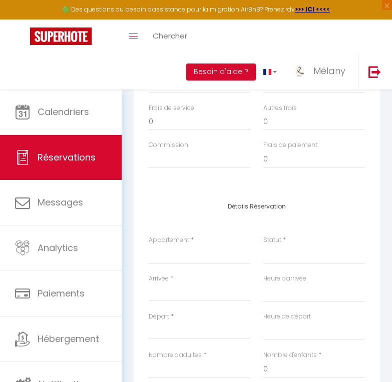
scroll to position [400, 0]
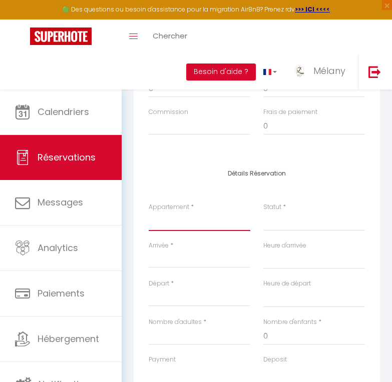
click at [181, 226] on select "Le Cottage du Lignon *WIFI*élégant*calme La Coquette du Bois *Wifi*Cosy*Familia…" at bounding box center [200, 221] width 102 height 19
click at [149, 212] on select "Le Cottage du Lignon *WIFI*élégant*calme La Coquette du Bois *Wifi*Cosy*Familia…" at bounding box center [200, 221] width 102 height 19
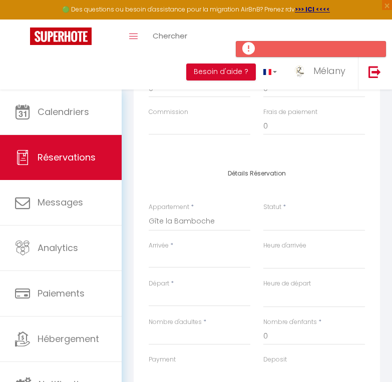
click at [190, 261] on input "Arrivée" at bounding box center [200, 260] width 102 height 13
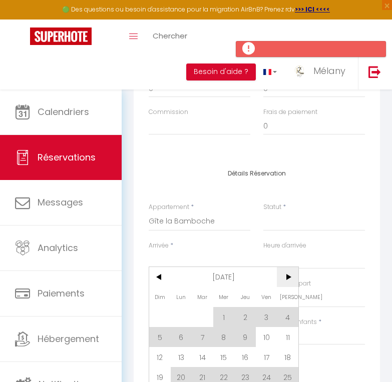
click at [289, 274] on span ">" at bounding box center [288, 277] width 22 height 20
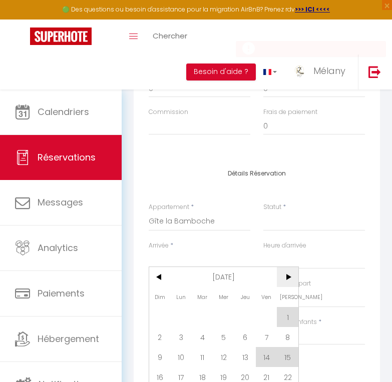
click at [289, 274] on span ">" at bounding box center [288, 277] width 22 height 20
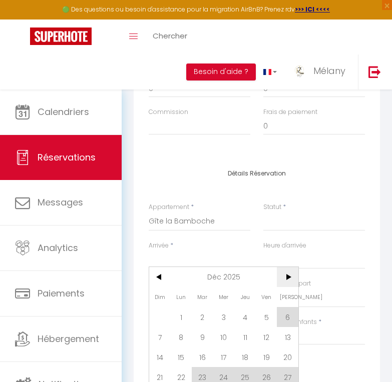
click at [289, 274] on span ">" at bounding box center [288, 277] width 22 height 20
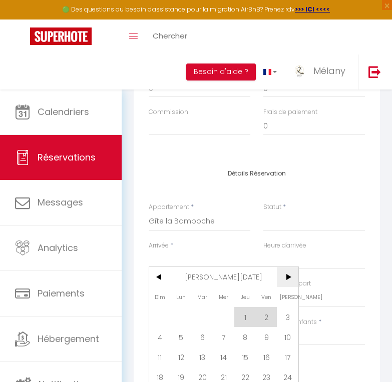
click at [289, 274] on span ">" at bounding box center [288, 277] width 22 height 20
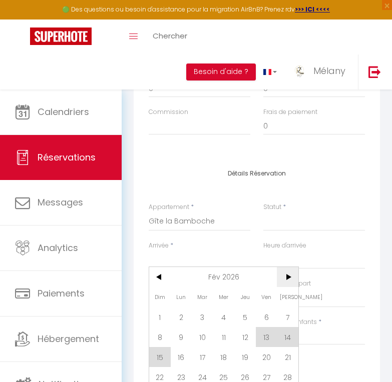
click at [289, 274] on span ">" at bounding box center [288, 277] width 22 height 20
click at [289, 273] on span ">" at bounding box center [288, 277] width 22 height 20
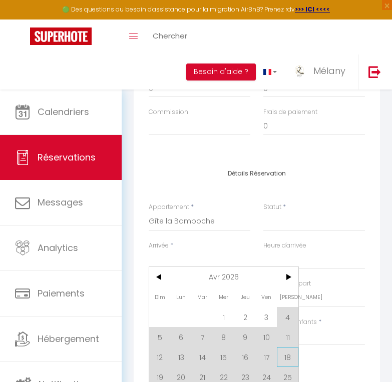
click at [289, 354] on span "18" at bounding box center [288, 357] width 22 height 20
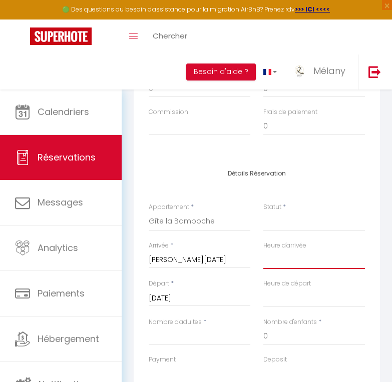
click at [296, 259] on select "00:00 00:30 01:00 01:30 02:00 02:30 03:00 03:30 04:00 04:30 05:00 05:30 06:00 0…" at bounding box center [314, 259] width 102 height 19
click at [263, 250] on select "00:00 00:30 01:00 01:30 02:00 02:30 03:00 03:30 04:00 04:30 05:00 05:30 06:00 0…" at bounding box center [314, 259] width 102 height 19
click at [286, 301] on select "00:00 00:30 01:00 01:30 02:00 02:30 03:00 03:30 04:00 04:30 05:00 05:30 06:00 0…" at bounding box center [314, 298] width 102 height 19
click at [263, 289] on select "00:00 00:30 01:00 01:30 02:00 02:30 03:00 03:30 04:00 04:30 05:00 05:30 06:00 0…" at bounding box center [314, 298] width 102 height 19
click at [202, 339] on input "Nombre d'adultes" at bounding box center [200, 336] width 102 height 18
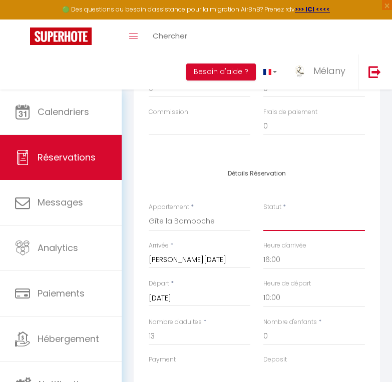
click at [285, 226] on select "Confirmé Non Confirmé [PERSON_NAME] par le voyageur No Show Request" at bounding box center [314, 221] width 102 height 19
click at [263, 212] on select "Confirmé Non Confirmé [PERSON_NAME] par le voyageur No Show Request" at bounding box center [314, 221] width 102 height 19
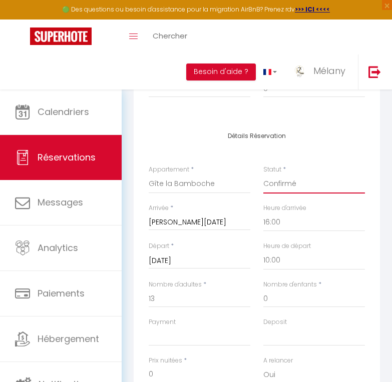
scroll to position [600, 0]
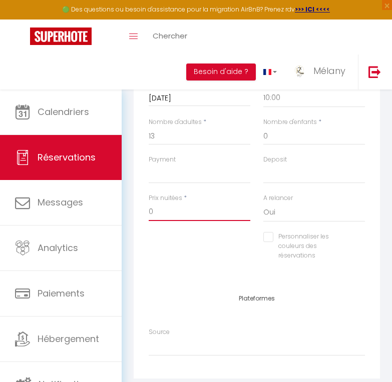
click at [158, 216] on input "0" at bounding box center [200, 212] width 102 height 18
click at [192, 244] on div "Personnaliser les couleurs des réservations #D7092E" at bounding box center [256, 251] width 229 height 39
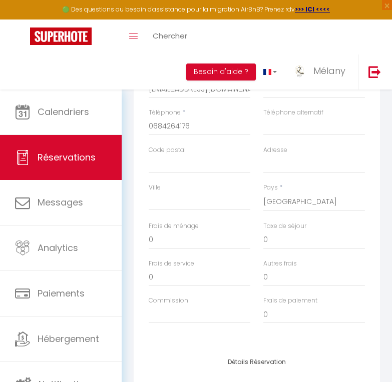
scroll to position [200, 0]
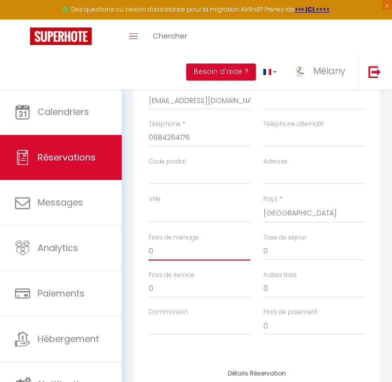
click at [164, 254] on input "0" at bounding box center [200, 252] width 102 height 18
click at [295, 252] on input "0" at bounding box center [314, 252] width 102 height 18
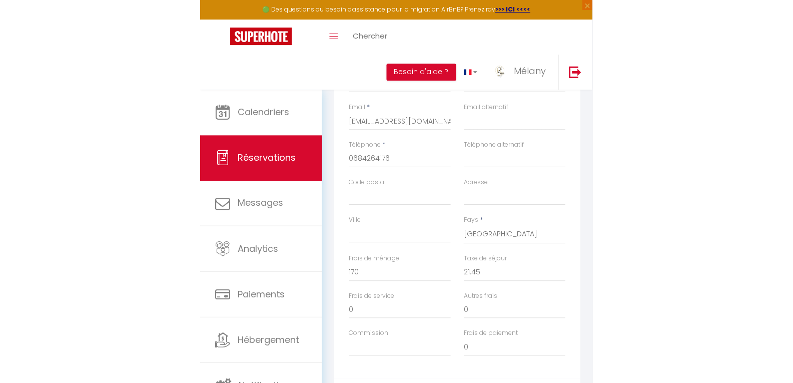
scroll to position [0, 0]
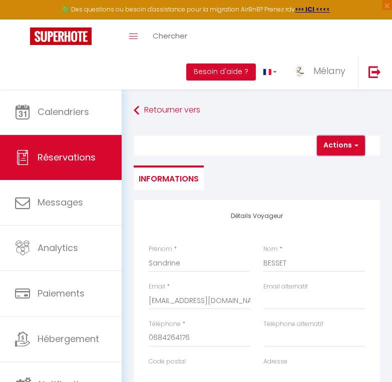
click at [336, 145] on button "Actions" at bounding box center [341, 146] width 48 height 20
click at [338, 168] on link "Enregistrer" at bounding box center [349, 167] width 79 height 13
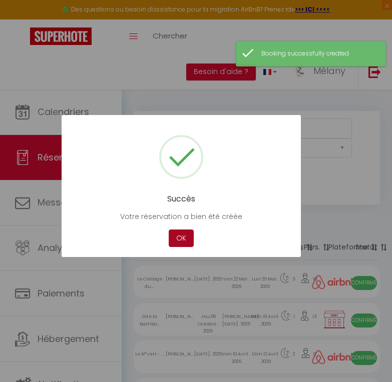
click at [188, 237] on button "OK" at bounding box center [181, 239] width 25 height 18
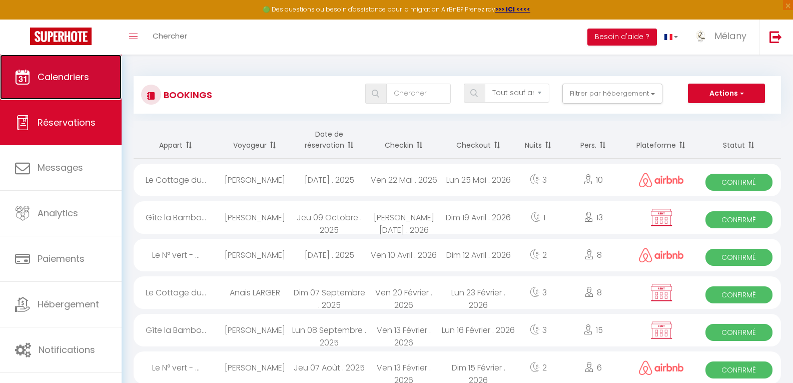
click at [68, 77] on span "Calendriers" at bounding box center [64, 77] width 52 height 13
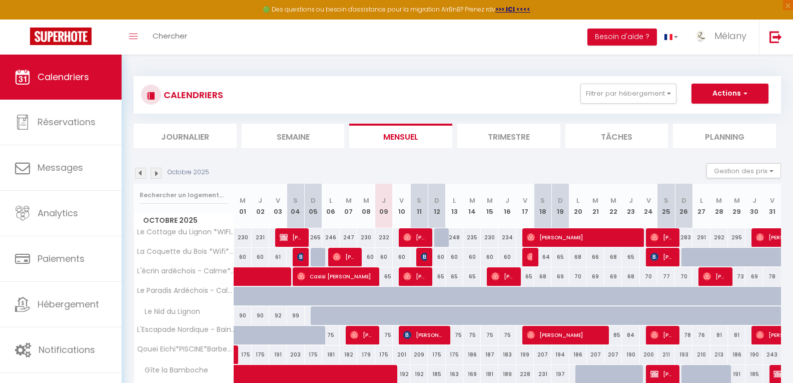
click at [159, 174] on img at bounding box center [156, 173] width 11 height 11
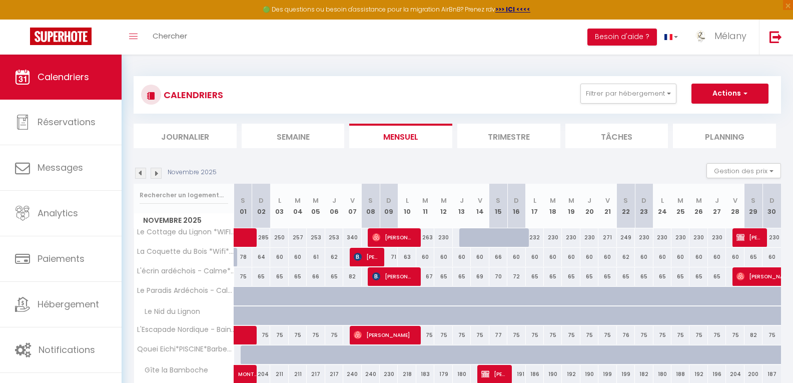
click at [159, 174] on img at bounding box center [156, 173] width 11 height 11
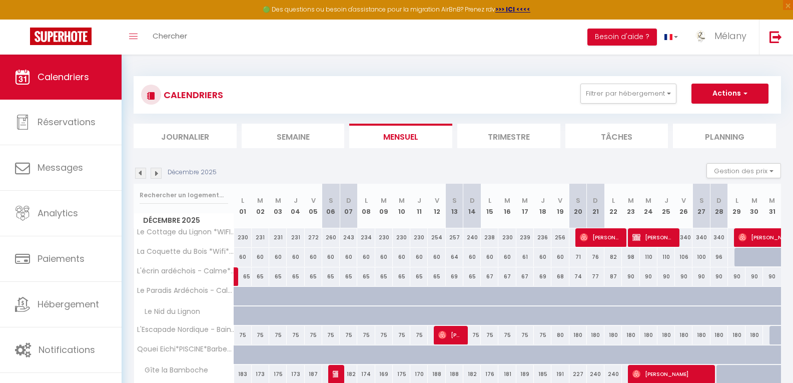
click at [159, 174] on img at bounding box center [156, 173] width 11 height 11
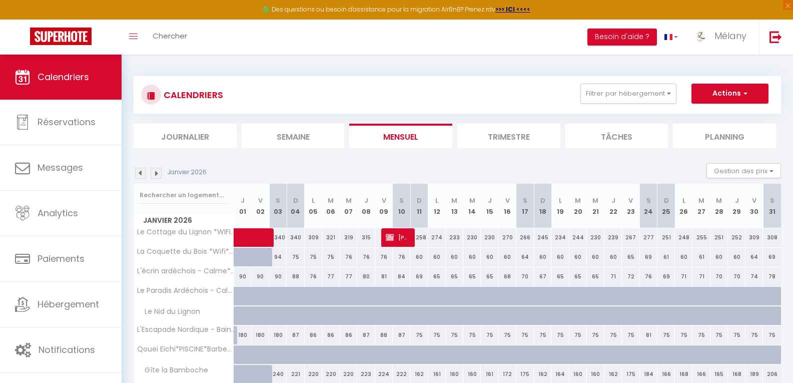
click at [159, 174] on img at bounding box center [156, 173] width 11 height 11
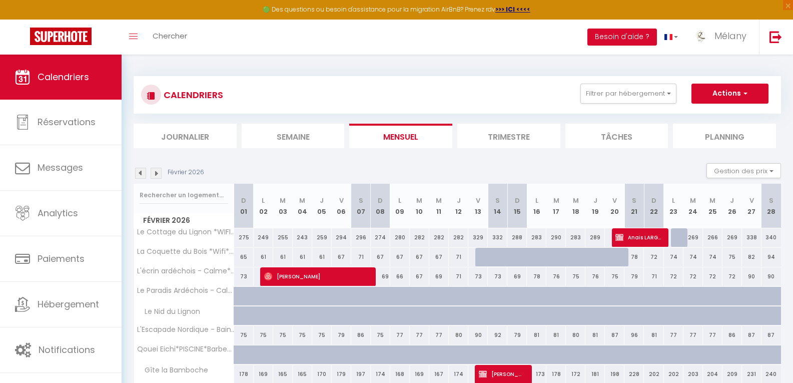
click at [159, 174] on img at bounding box center [156, 173] width 11 height 11
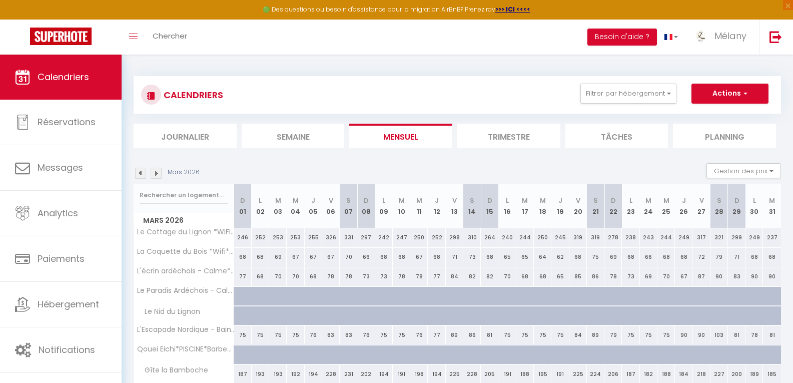
click at [159, 174] on img at bounding box center [156, 173] width 11 height 11
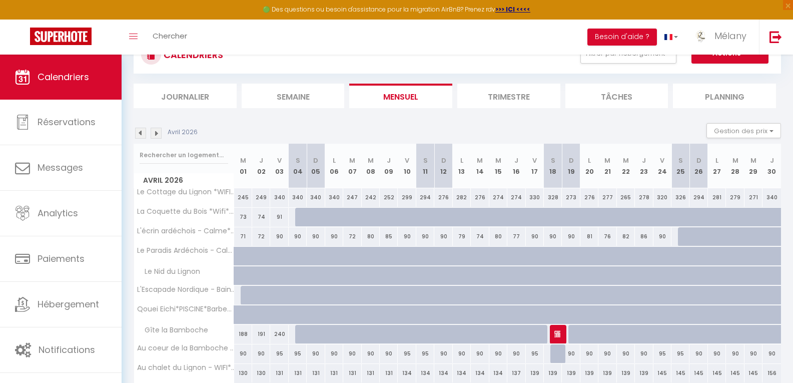
scroll to position [50, 0]
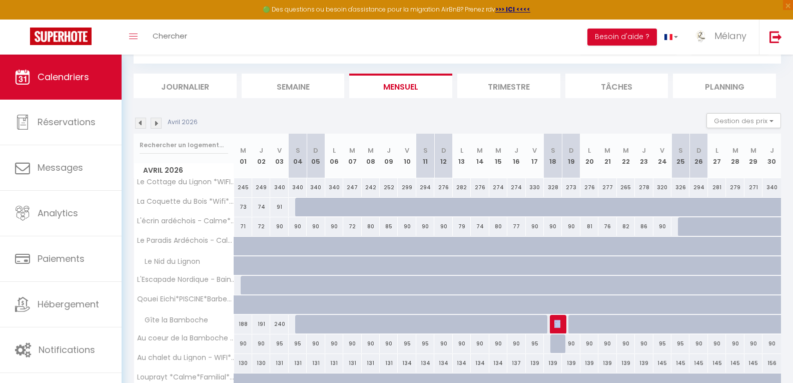
click at [554, 322] on td "240 [PERSON_NAME]" at bounding box center [553, 324] width 18 height 20
click at [556, 322] on img at bounding box center [558, 324] width 8 height 8
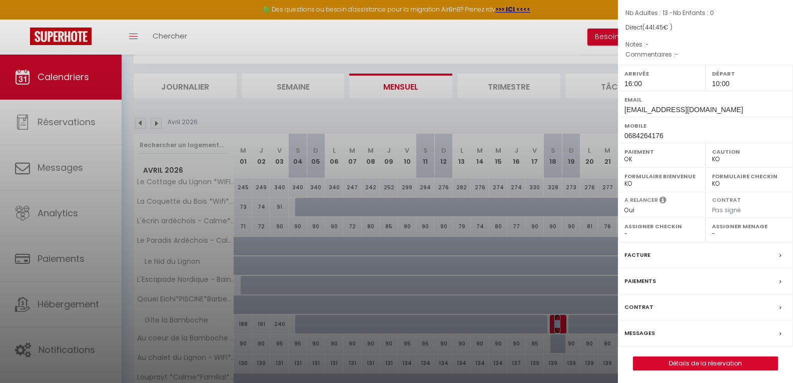
scroll to position [84, 0]
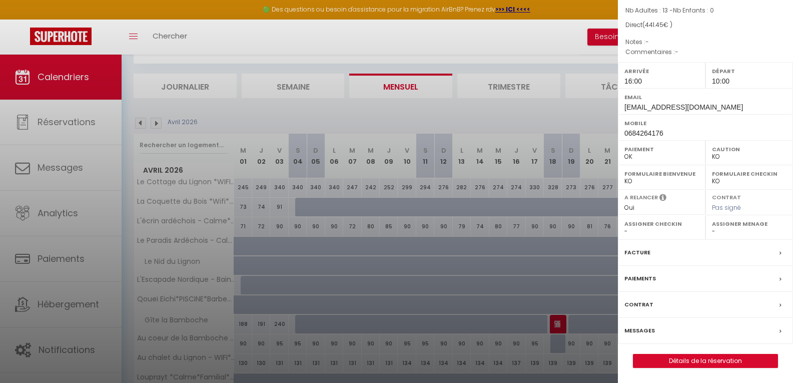
click at [647, 301] on label "Contrat" at bounding box center [638, 304] width 29 height 11
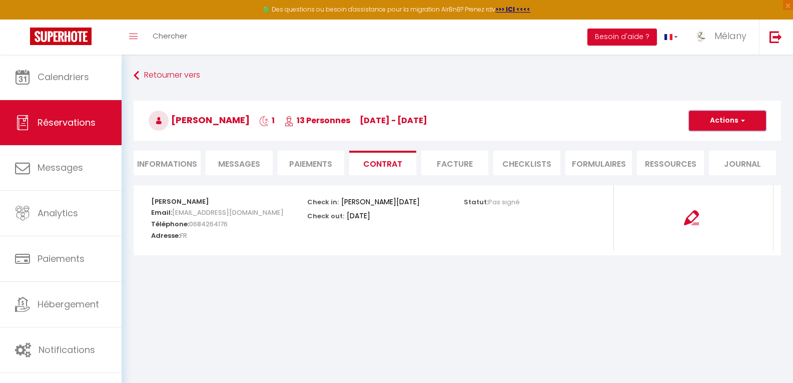
click at [706, 121] on button "Actions" at bounding box center [727, 121] width 77 height 20
click at [703, 159] on link "Envoyer le contrat" at bounding box center [720, 155] width 84 height 13
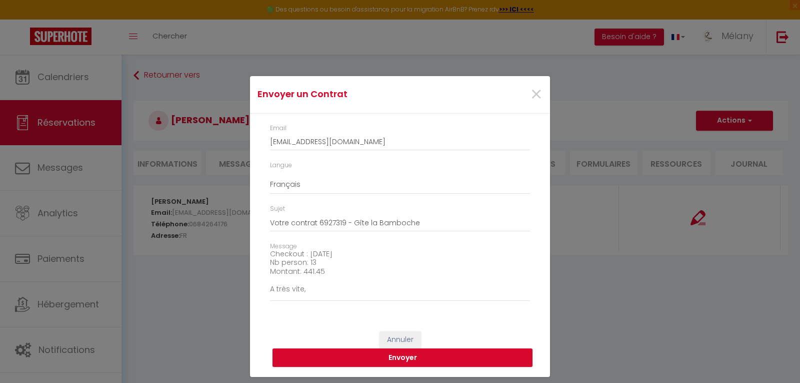
scroll to position [100, 0]
click at [334, 273] on textarea "Bonjour, Nous vous invitons à cliquer sur le lien suivant pour signer votre con…" at bounding box center [400, 276] width 260 height 51
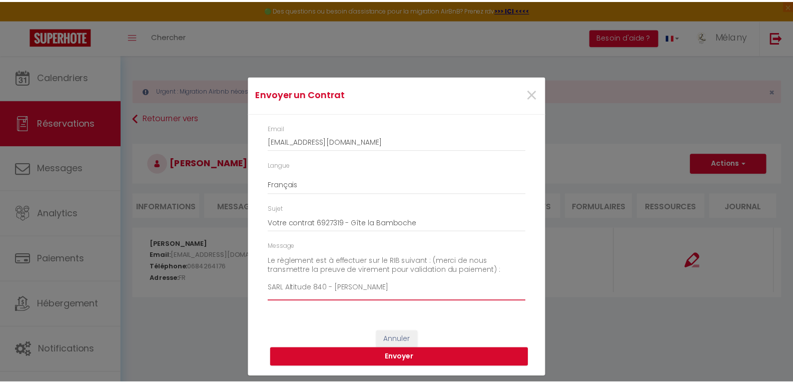
scroll to position [155, 0]
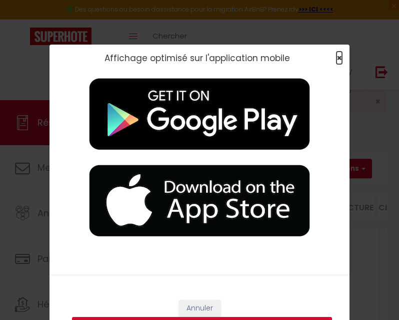
click at [337, 56] on span "×" at bounding box center [340, 58] width 6 height 13
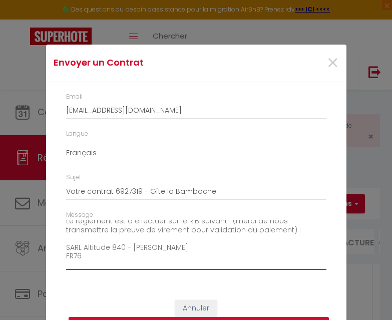
click at [110, 263] on textarea "Bonjour, Nous vous invitons à cliquer sur le lien suivant pour signer votre con…" at bounding box center [196, 245] width 260 height 51
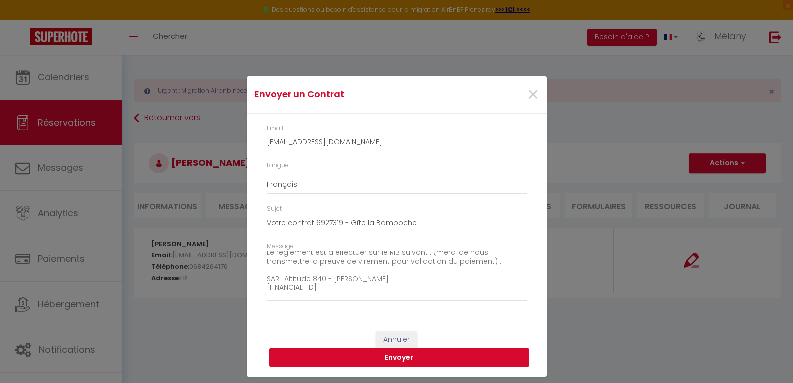
click at [325, 362] on button "Envoyer" at bounding box center [399, 357] width 260 height 19
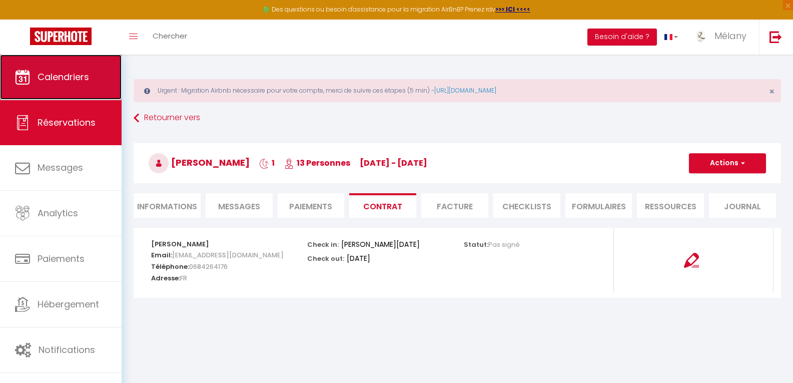
click at [70, 72] on span "Calendriers" at bounding box center [64, 77] width 52 height 13
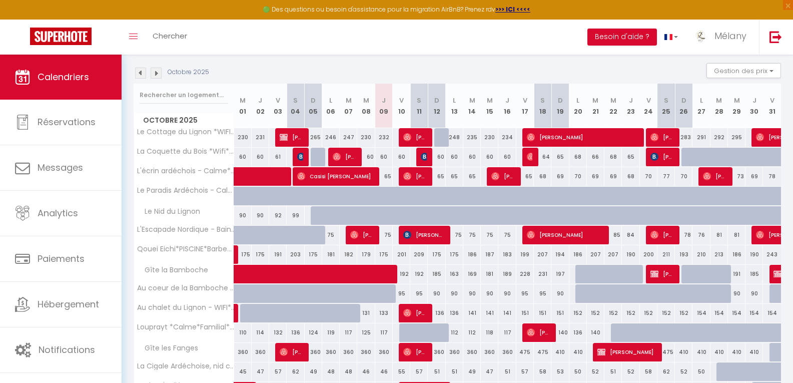
scroll to position [143, 0]
click at [658, 277] on img at bounding box center [654, 274] width 8 height 8
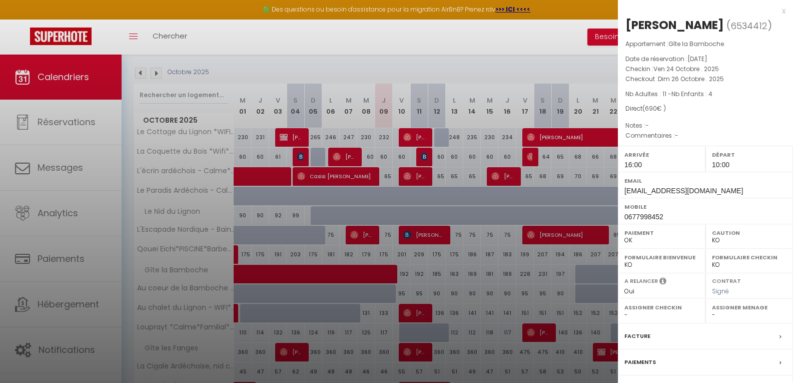
click at [606, 288] on div at bounding box center [396, 191] width 793 height 383
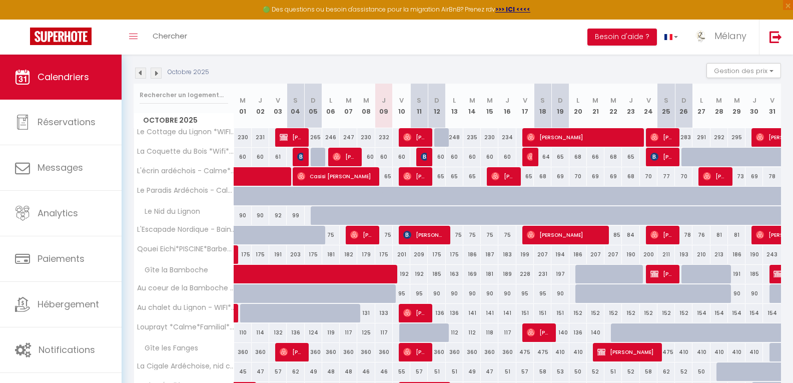
click at [773, 272] on div at bounding box center [778, 274] width 18 height 19
click at [776, 274] on img at bounding box center [777, 274] width 8 height 8
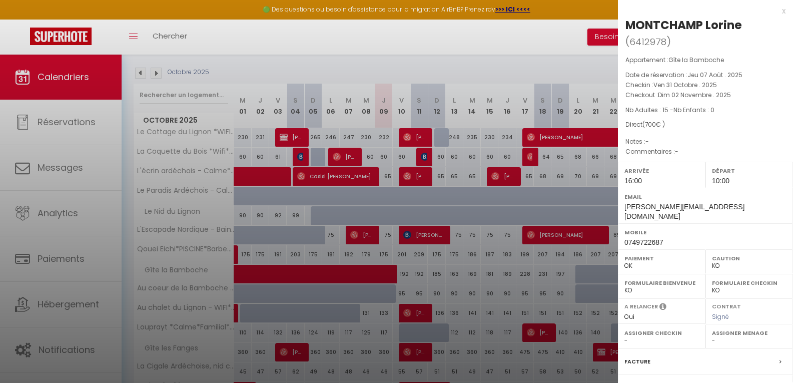
click at [596, 283] on div at bounding box center [396, 191] width 793 height 383
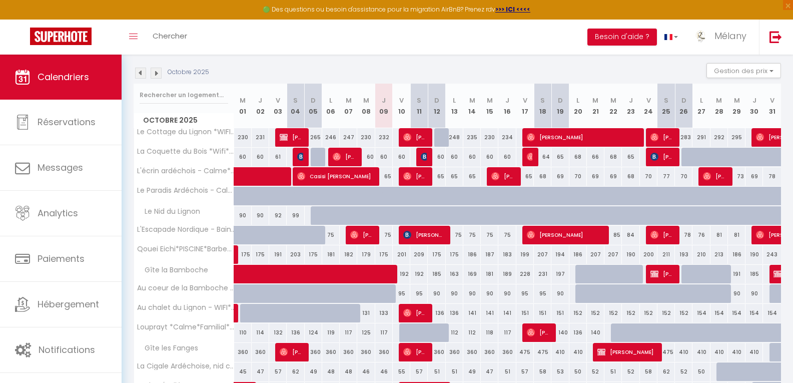
click at [157, 74] on img at bounding box center [156, 73] width 11 height 11
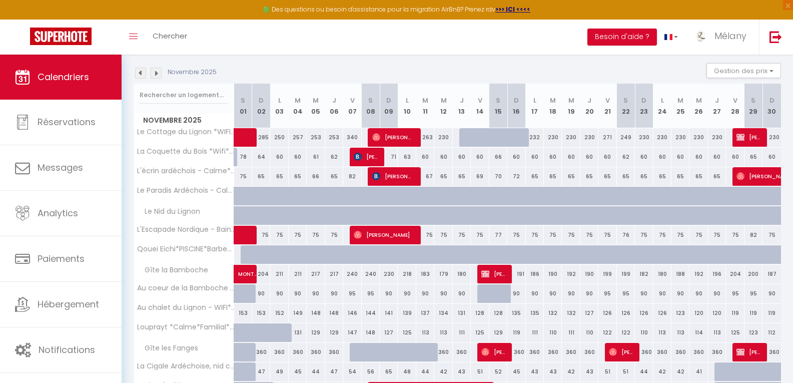
click at [157, 73] on img at bounding box center [156, 73] width 11 height 11
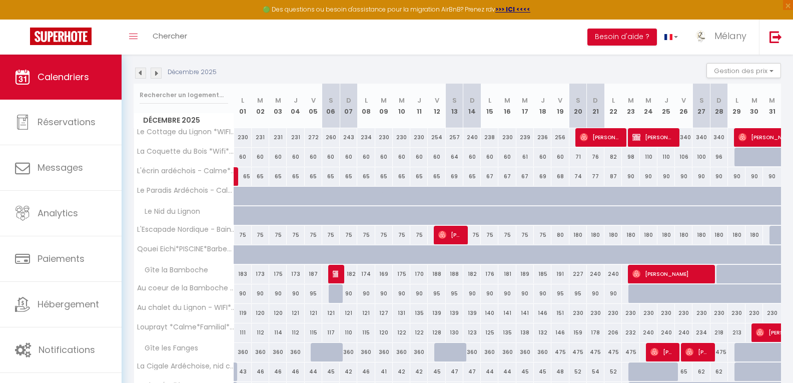
click at [157, 73] on img at bounding box center [156, 73] width 11 height 11
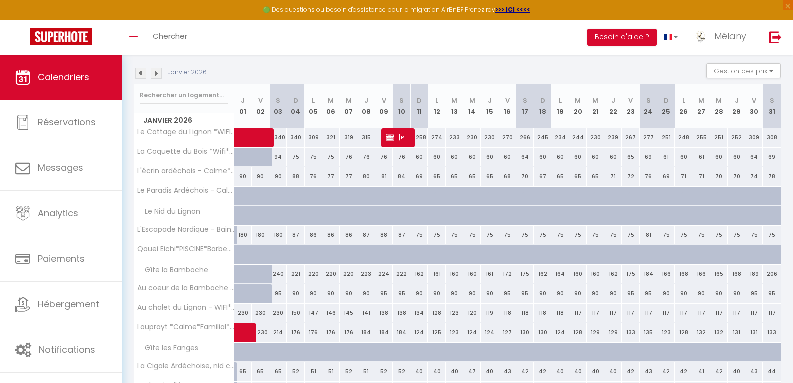
click at [144, 72] on img at bounding box center [140, 73] width 11 height 11
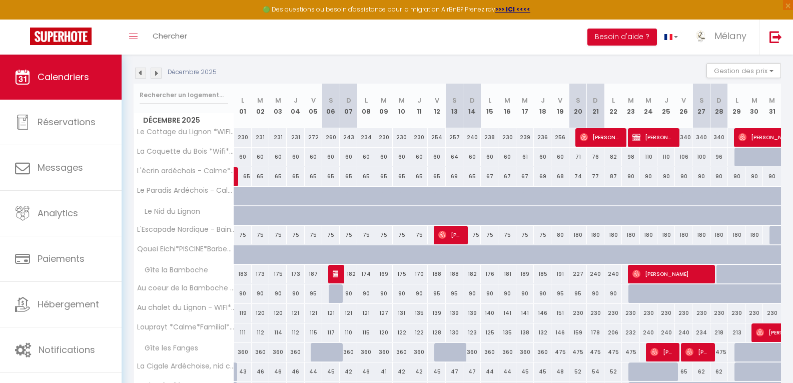
click at [141, 78] on img at bounding box center [140, 73] width 11 height 11
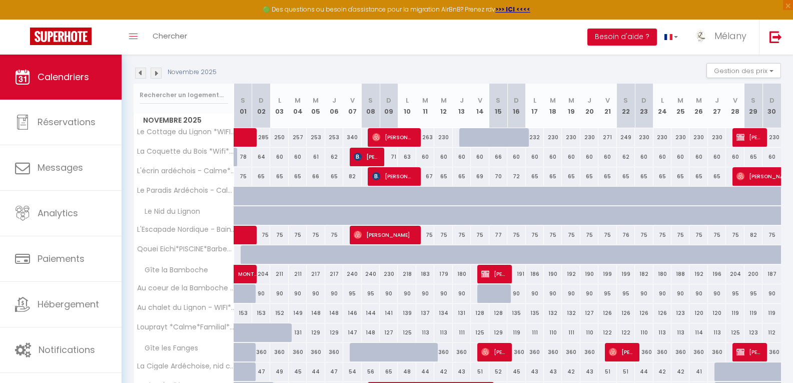
click at [154, 78] on img at bounding box center [156, 73] width 11 height 11
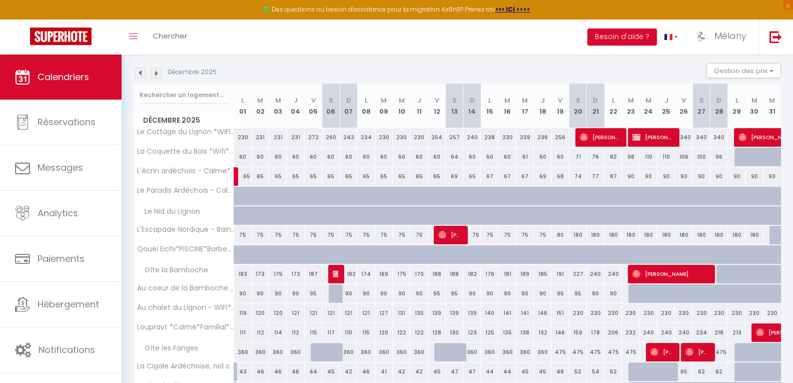
click at [154, 78] on img at bounding box center [156, 73] width 11 height 11
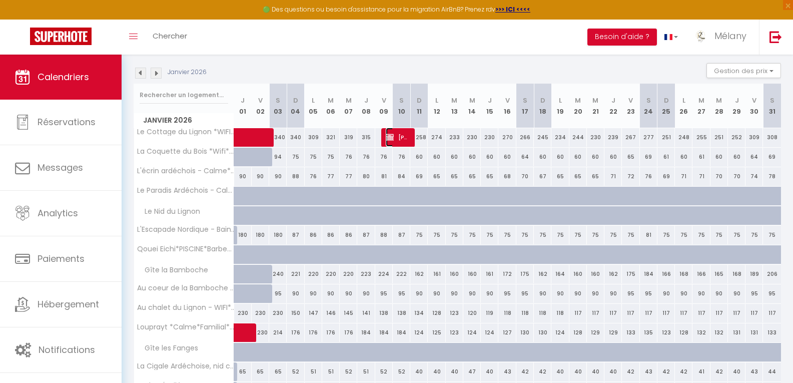
click at [401, 137] on span "[PERSON_NAME]" at bounding box center [398, 137] width 24 height 19
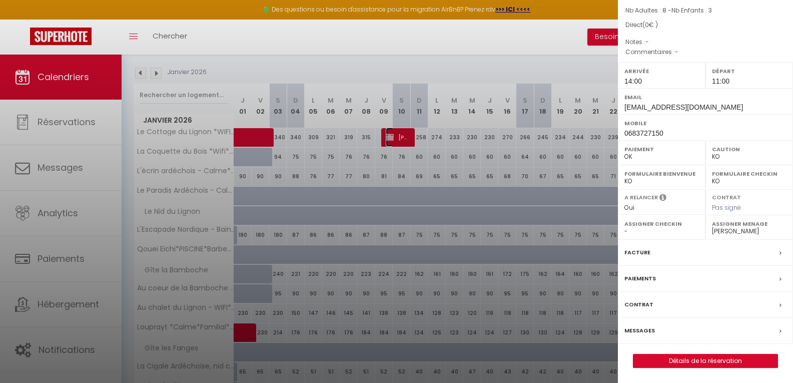
scroll to position [110, 0]
click at [418, 60] on div at bounding box center [396, 191] width 793 height 383
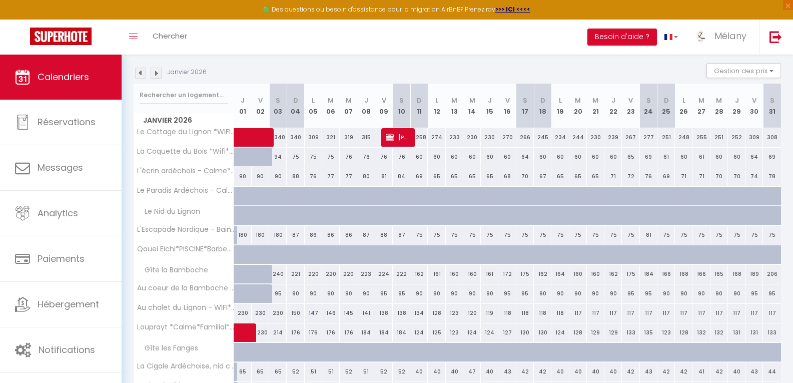
click at [141, 73] on img at bounding box center [140, 73] width 11 height 11
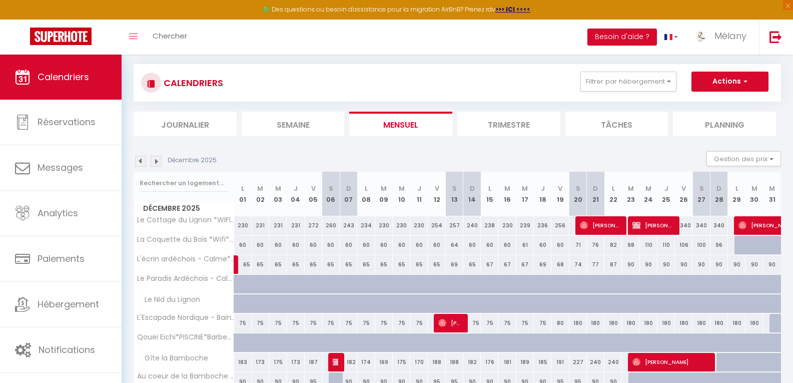
scroll to position [143, 0]
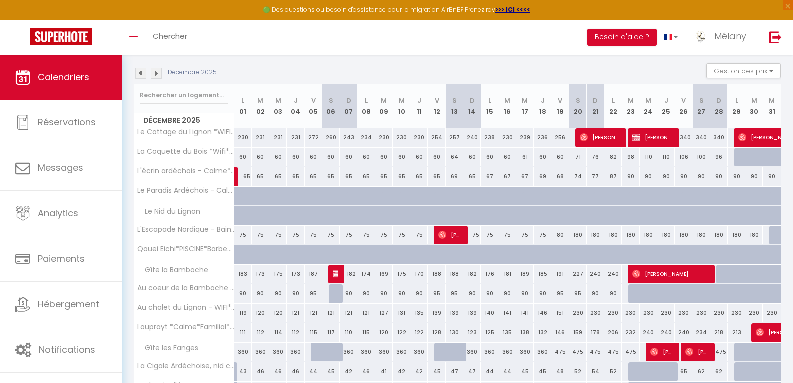
click at [141, 73] on img at bounding box center [140, 73] width 11 height 11
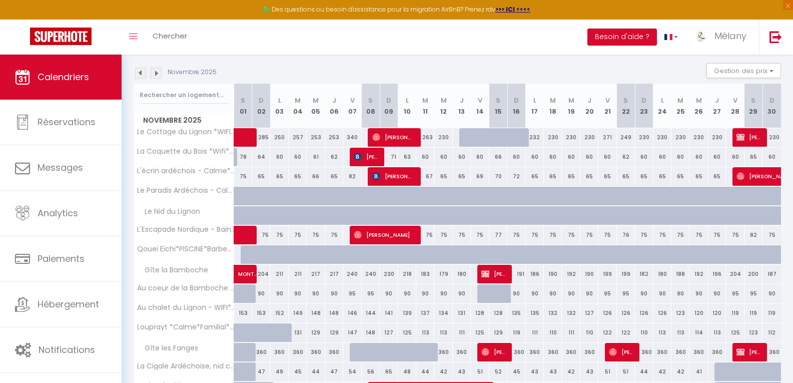
click at [141, 73] on img at bounding box center [140, 73] width 11 height 11
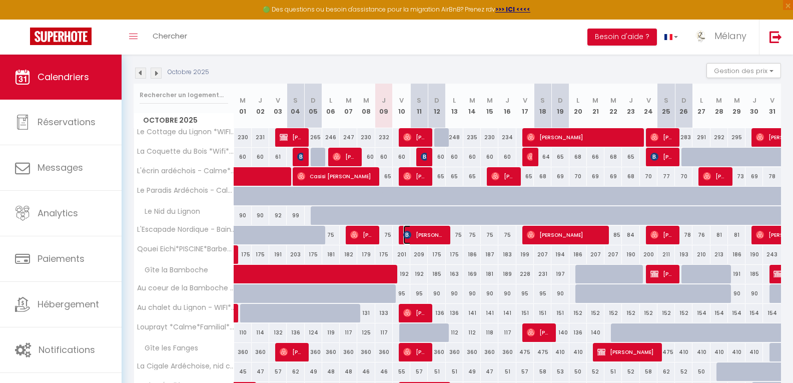
click at [422, 233] on span "[PERSON_NAME]" at bounding box center [423, 234] width 41 height 19
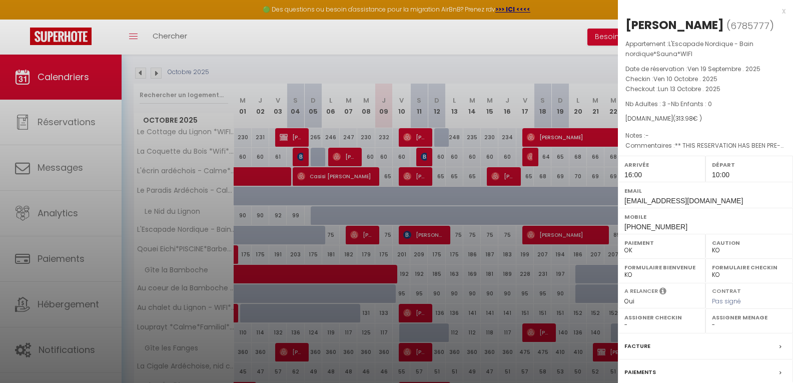
drag, startPoint x: 98, startPoint y: 223, endPoint x: 737, endPoint y: 7, distance: 674.7
click at [98, 230] on div at bounding box center [396, 191] width 793 height 383
click at [64, 362] on div at bounding box center [396, 191] width 793 height 383
click at [66, 345] on div at bounding box center [396, 191] width 793 height 383
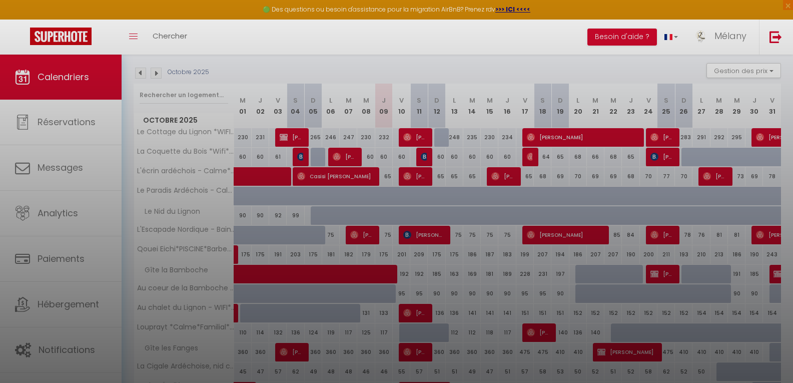
click at [777, 12] on div at bounding box center [396, 191] width 793 height 383
click at [77, 344] on div at bounding box center [396, 191] width 793 height 383
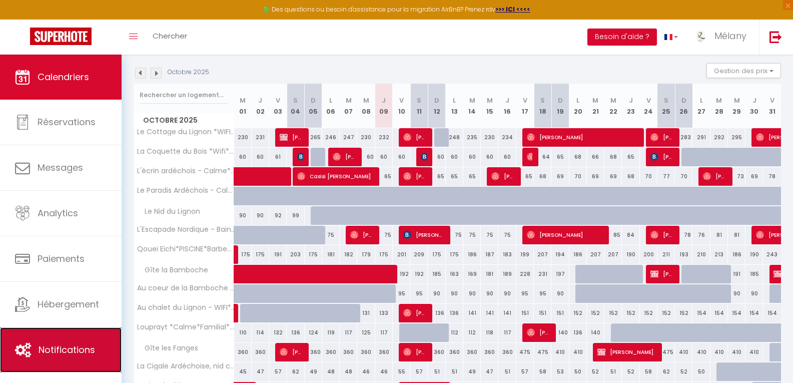
click at [77, 344] on span "Notifications" at bounding box center [67, 349] width 57 height 13
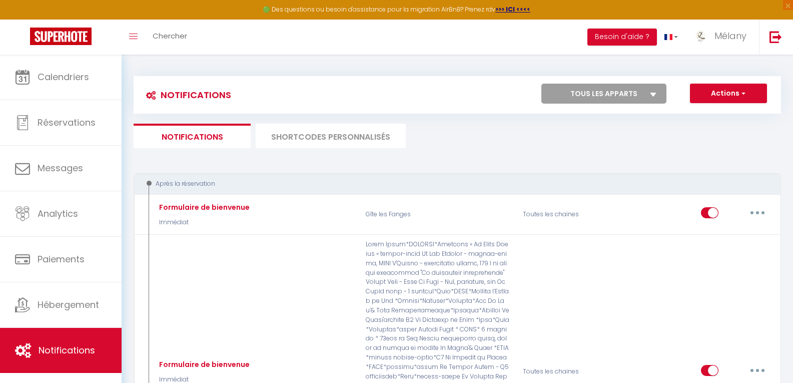
click at [298, 141] on li "SHORTCODES PERSONNALISÉS" at bounding box center [331, 136] width 150 height 25
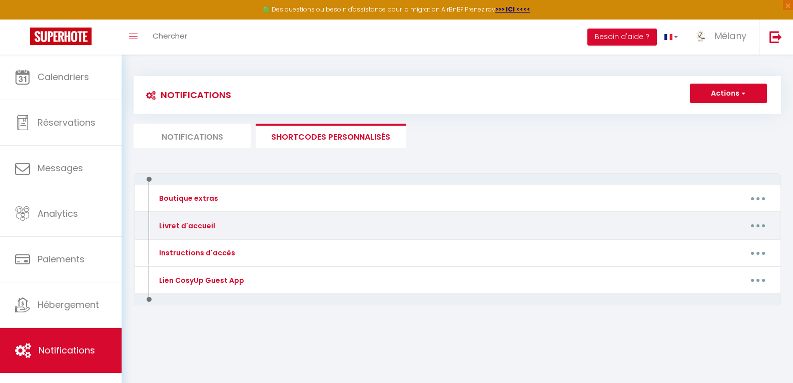
click at [212, 224] on div "Livret d'accueil" at bounding box center [186, 225] width 59 height 11
click at [756, 225] on icon "button" at bounding box center [757, 225] width 3 height 3
click at [712, 248] on link "Editer" at bounding box center [732, 248] width 74 height 17
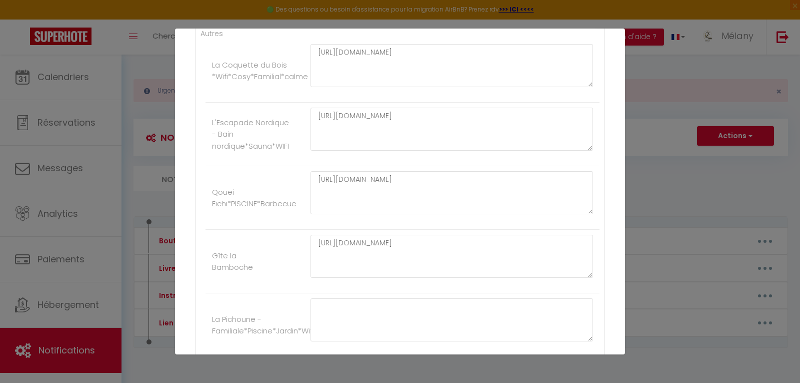
scroll to position [1901, 0]
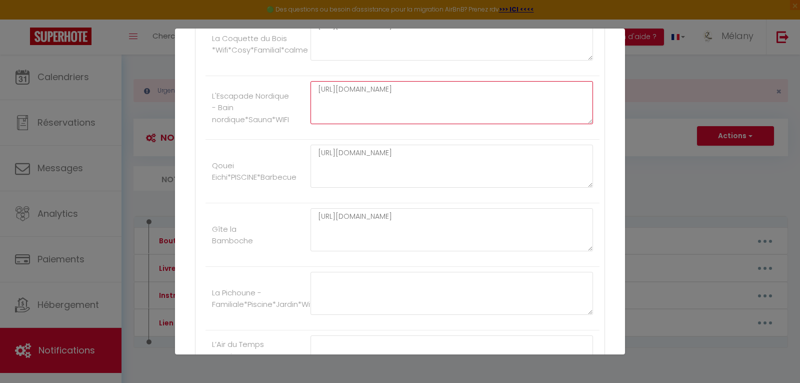
drag, startPoint x: 483, startPoint y: 112, endPoint x: 264, endPoint y: 103, distance: 219.3
click at [264, 103] on li "L'Escapade Nordique - Bain nordique*Sauna*WIFI [URL][DOMAIN_NAME]" at bounding box center [403, 108] width 394 height 64
paste textarea "rVkFdjnntojw7m3kgf3ELu4jlN1blAad/view?usp=sharing"
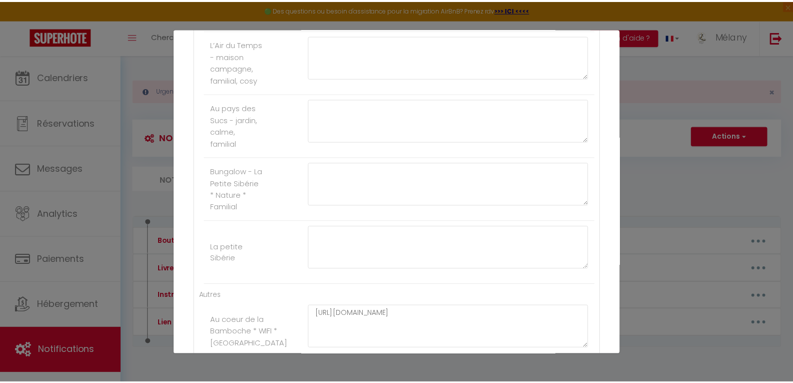
scroll to position [2444, 0]
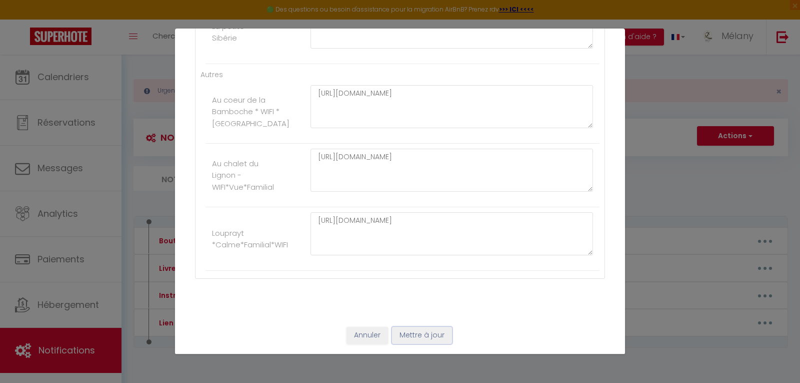
click at [409, 334] on button "Mettre à jour" at bounding box center [422, 335] width 60 height 17
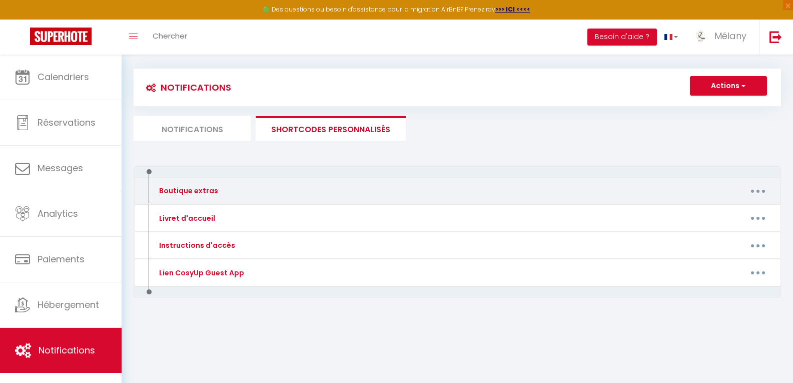
scroll to position [0, 0]
